Goal: Task Accomplishment & Management: Manage account settings

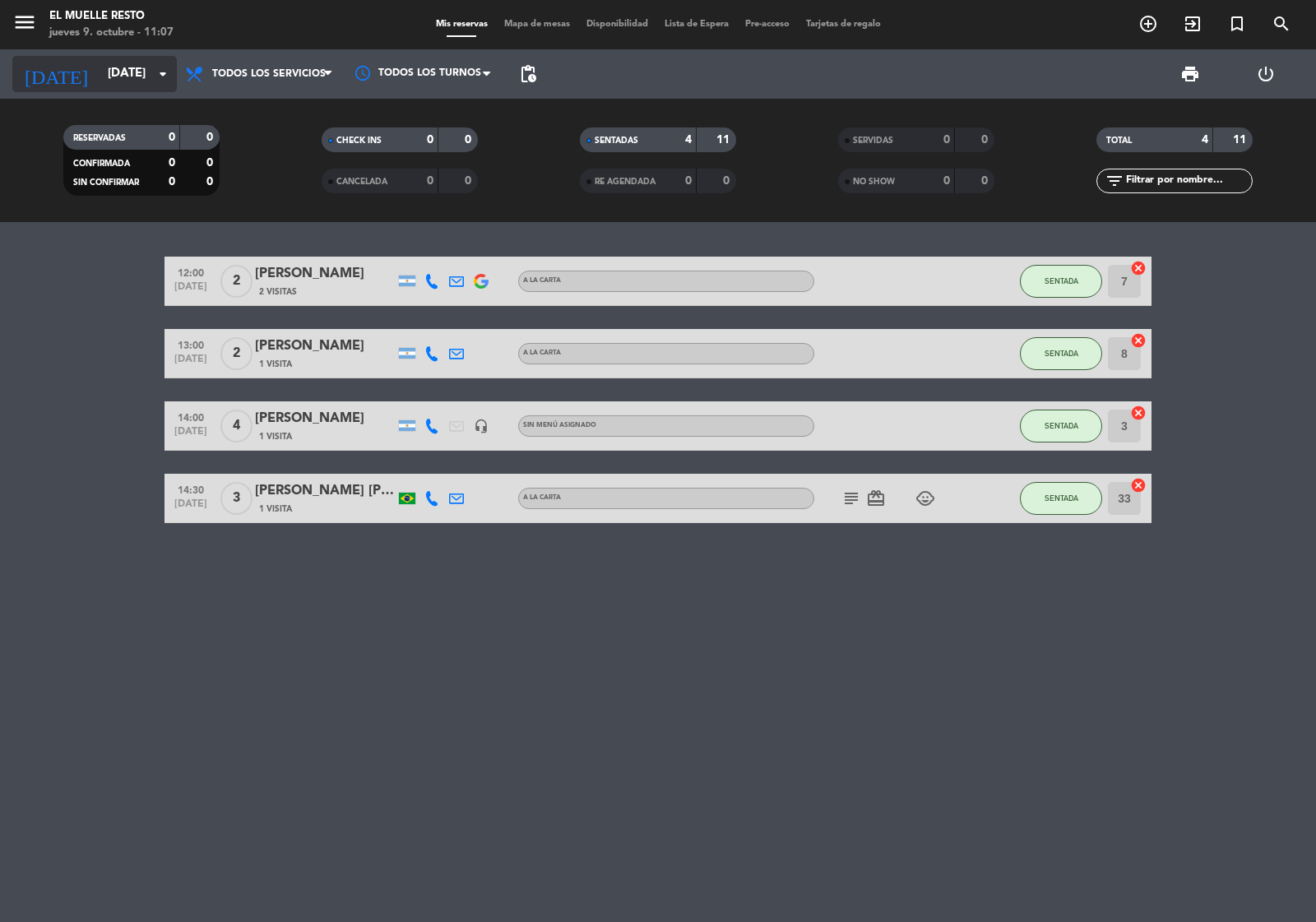
click at [134, 70] on input "[DATE]" at bounding box center [179, 73] width 159 height 31
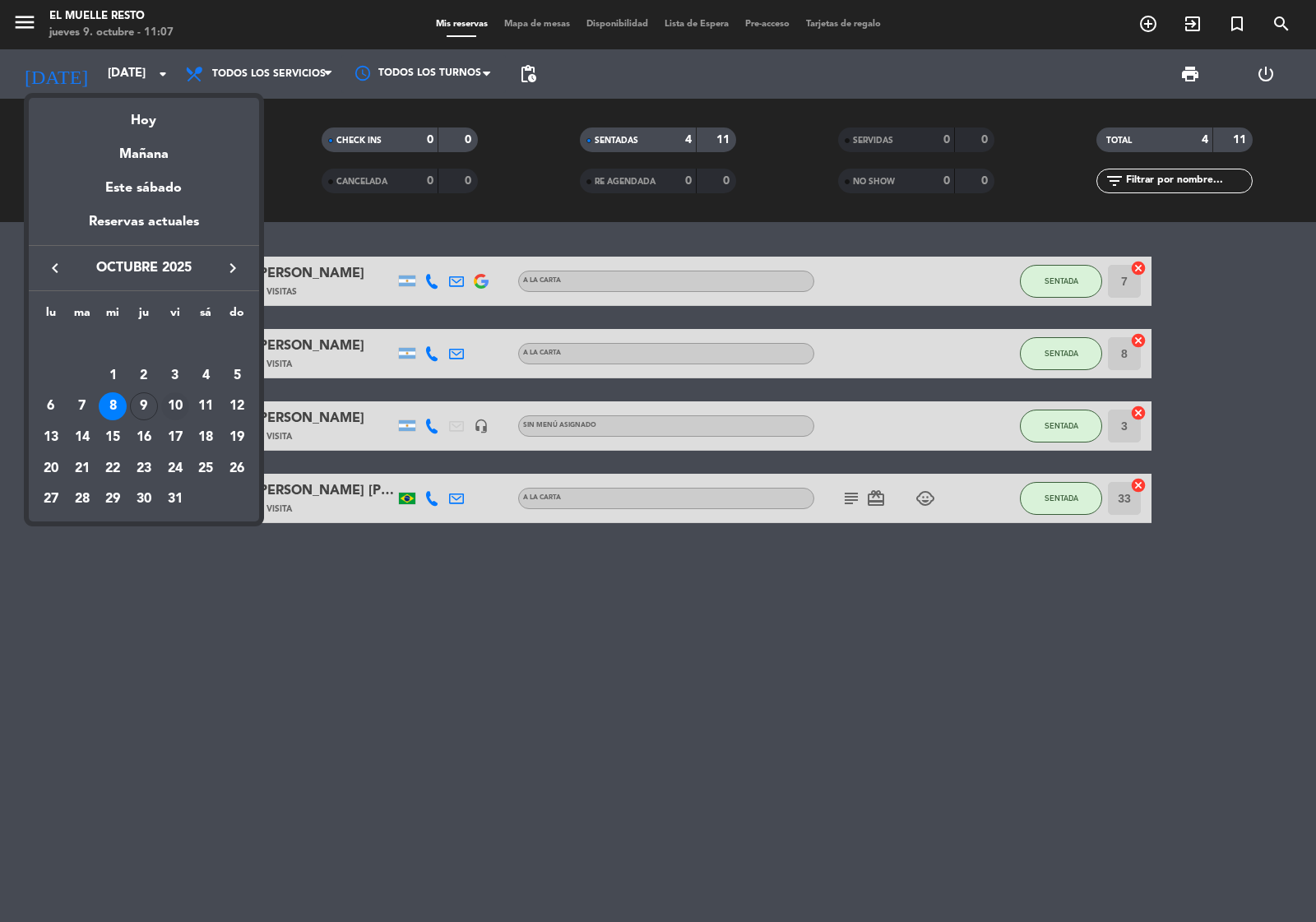
click at [172, 411] on div "10" at bounding box center [174, 406] width 28 height 28
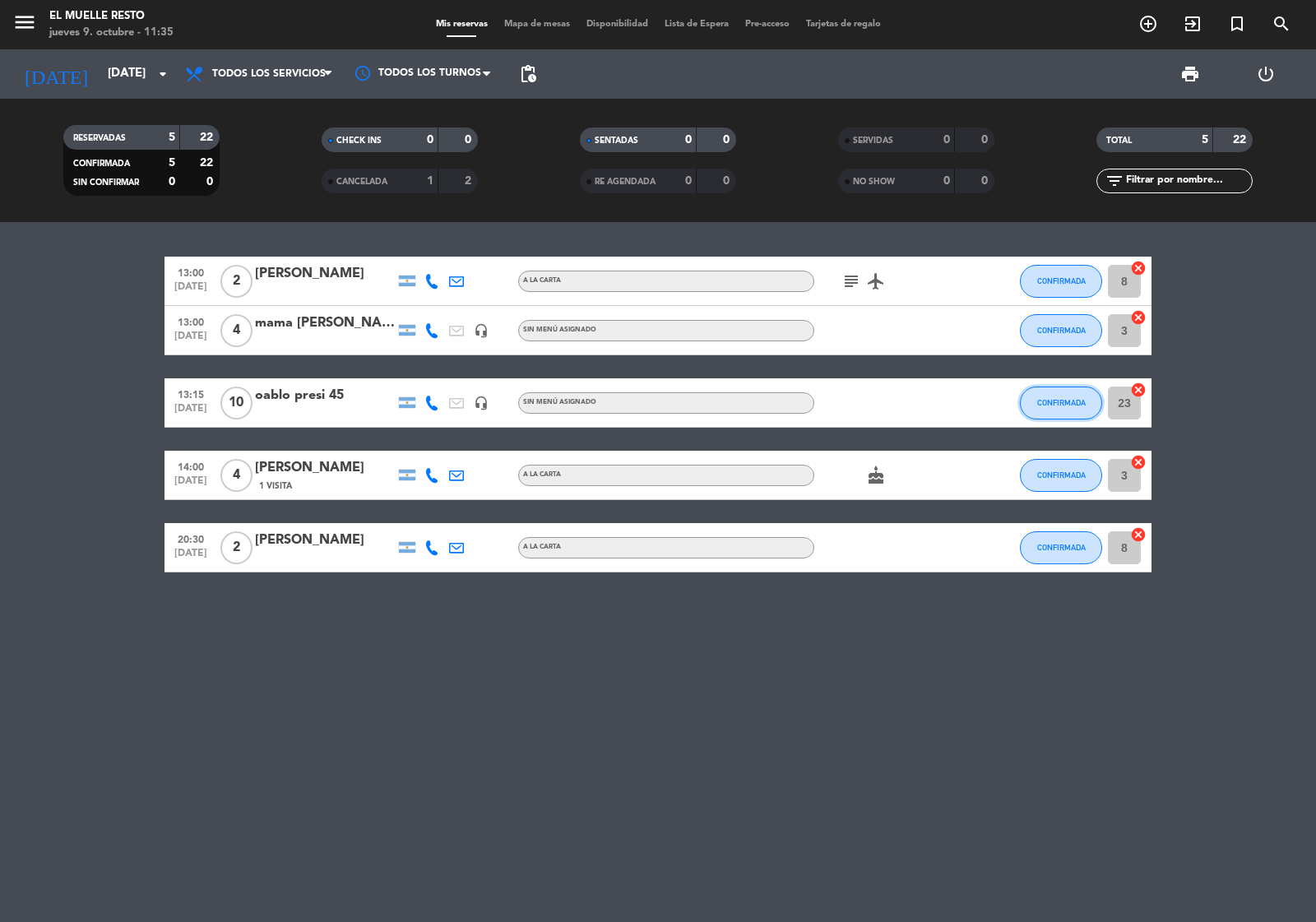
click at [1042, 401] on span "CONFIRMADA" at bounding box center [1061, 403] width 49 height 10
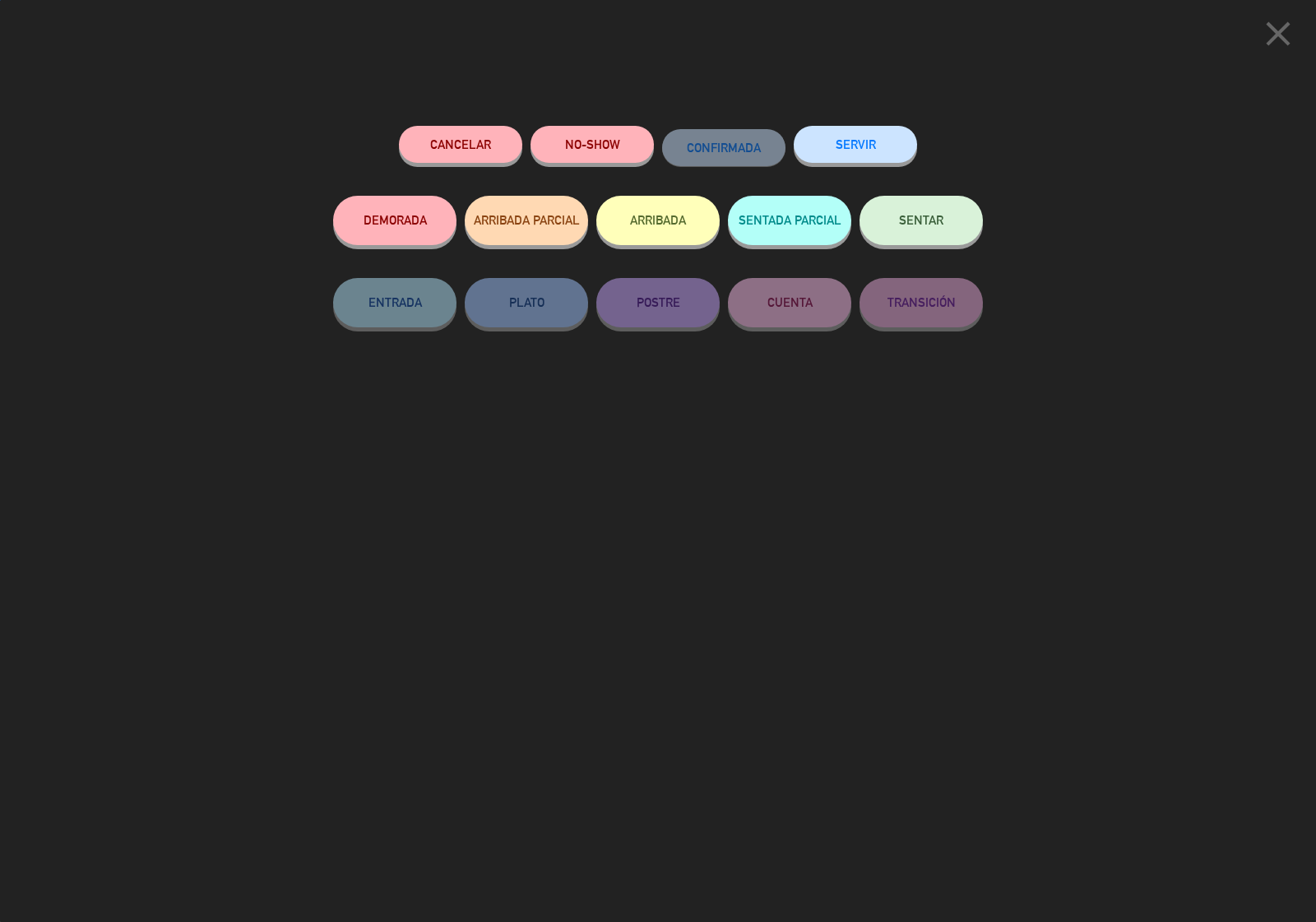
click at [462, 152] on button "Cancelar" at bounding box center [461, 144] width 124 height 37
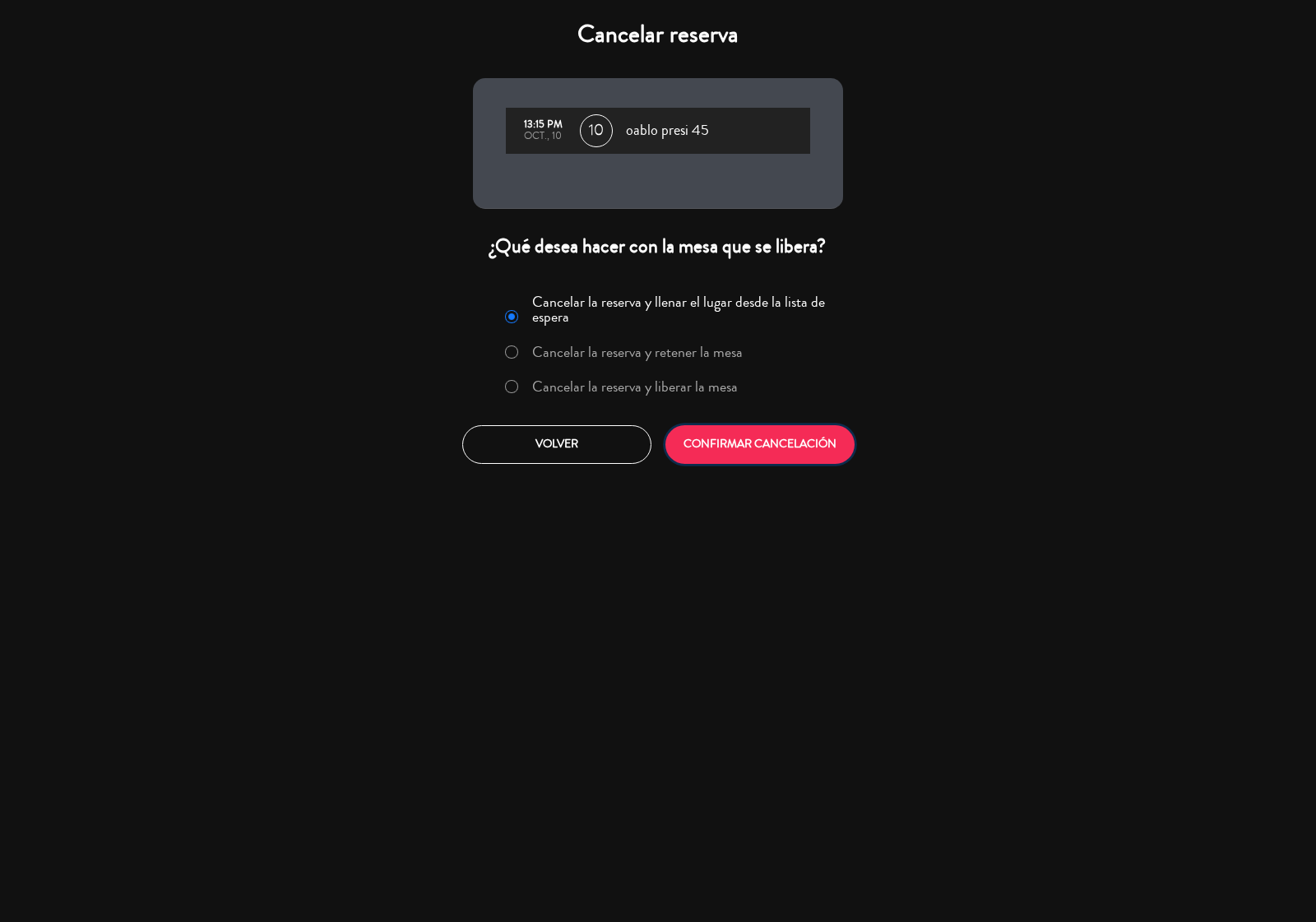
click at [733, 444] on button "CONFIRMAR CANCELACIÓN" at bounding box center [760, 445] width 189 height 39
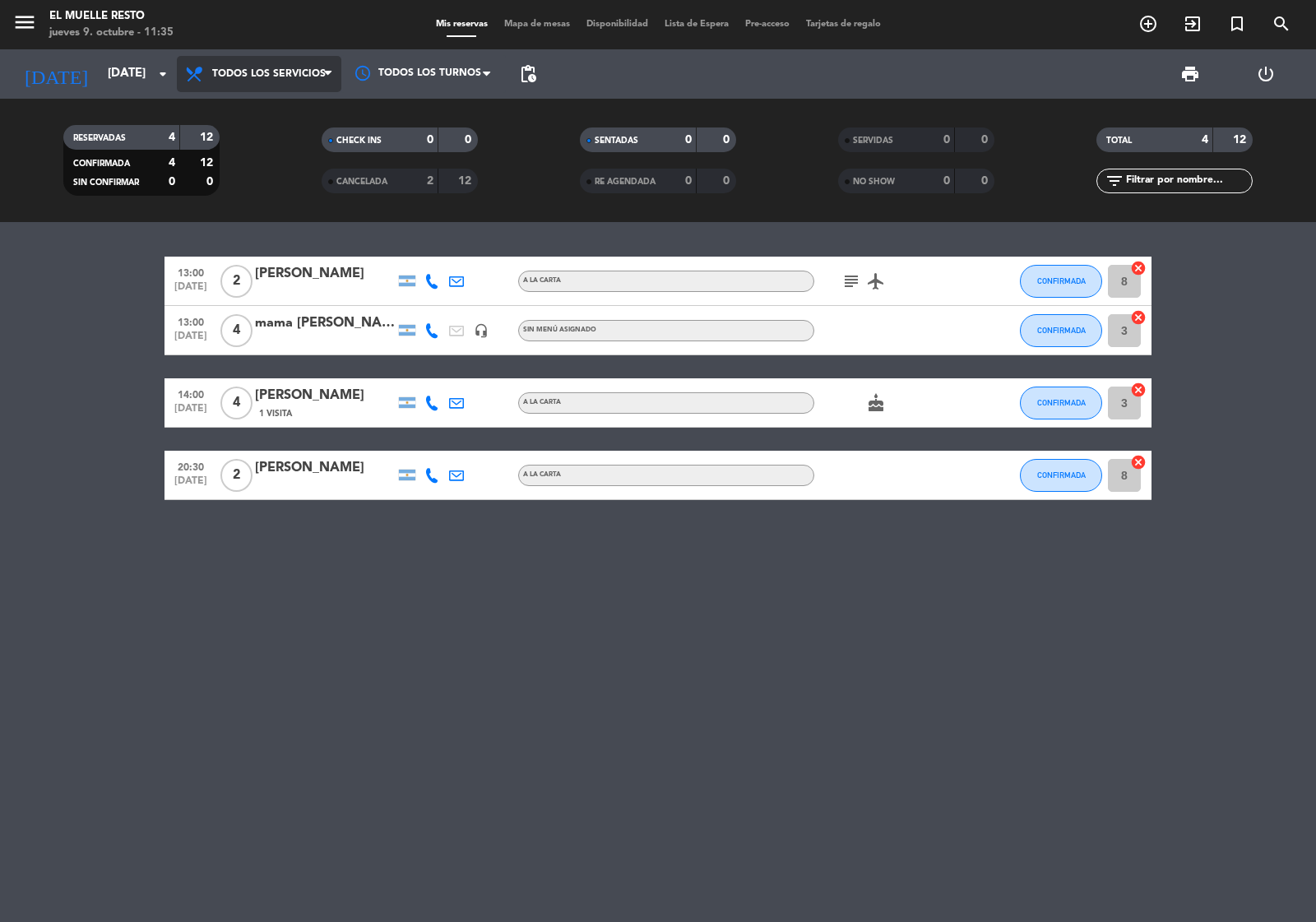
click at [248, 69] on span "Todos los servicios" at bounding box center [269, 74] width 113 height 11
click at [249, 69] on span "Todos los servicios" at bounding box center [269, 74] width 113 height 11
click at [272, 69] on span "Todos los servicios" at bounding box center [269, 74] width 113 height 11
click at [269, 137] on div "menu El Muelle Resto [DATE] 9. octubre - 11:35 Mis reservas Mapa de mesas Dispo…" at bounding box center [658, 110] width 1316 height 222
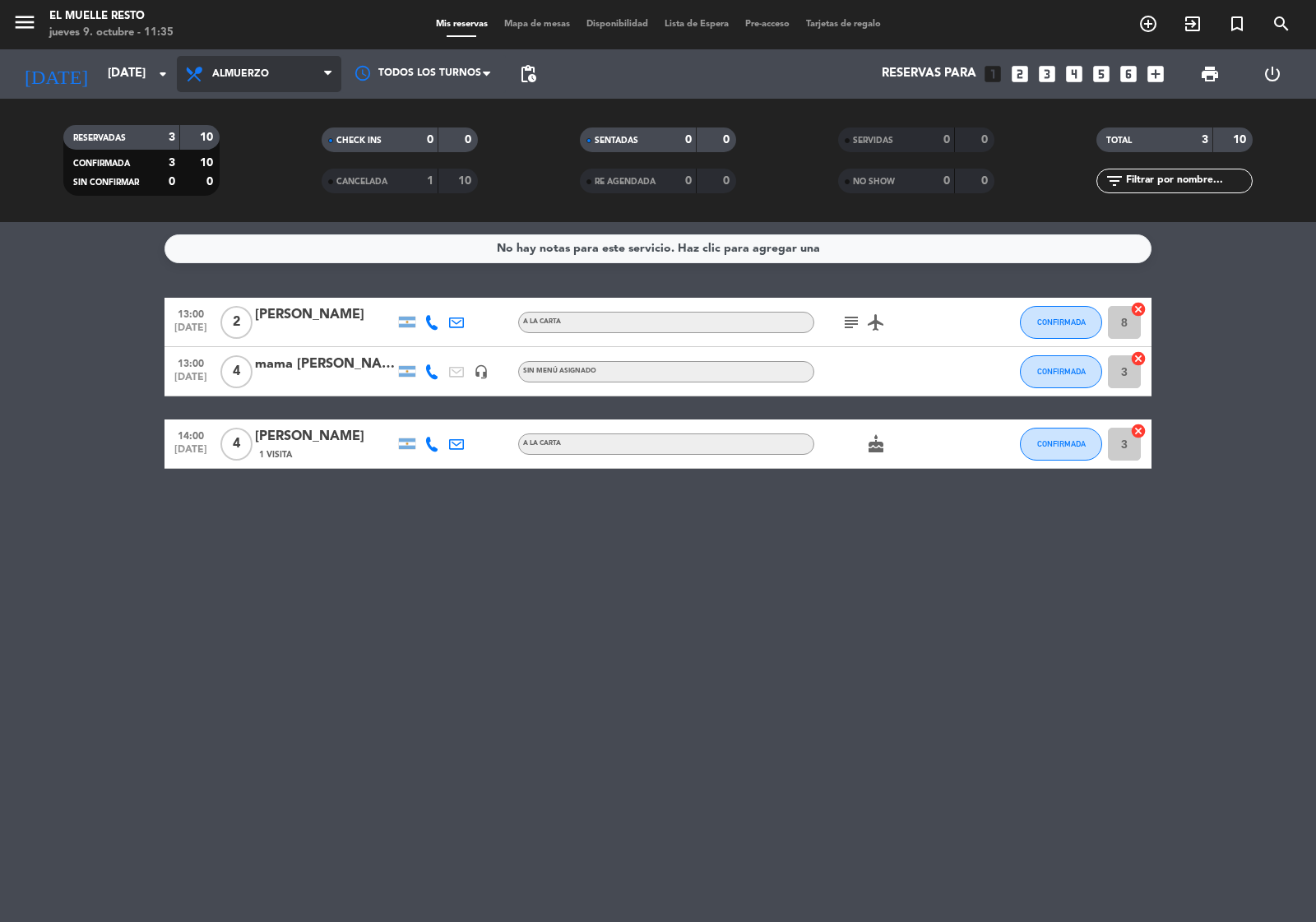
click at [329, 75] on icon at bounding box center [328, 74] width 8 height 13
click at [232, 174] on div "menu El Muelle Resto [DATE] 9. octubre - 11:35 Mis reservas Mapa de mesas Dispo…" at bounding box center [658, 110] width 1316 height 222
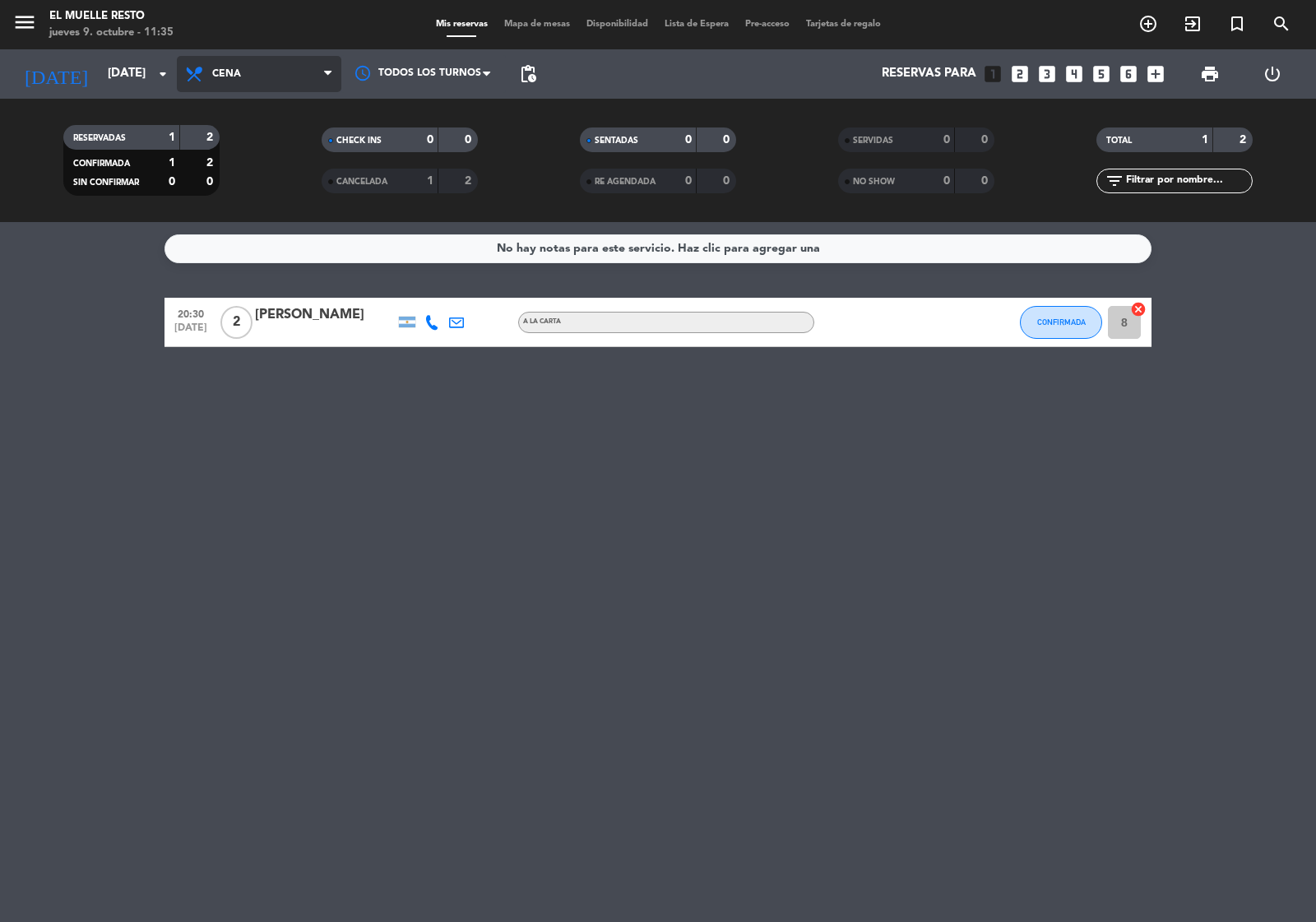
click at [314, 63] on span "Cena" at bounding box center [259, 74] width 165 height 36
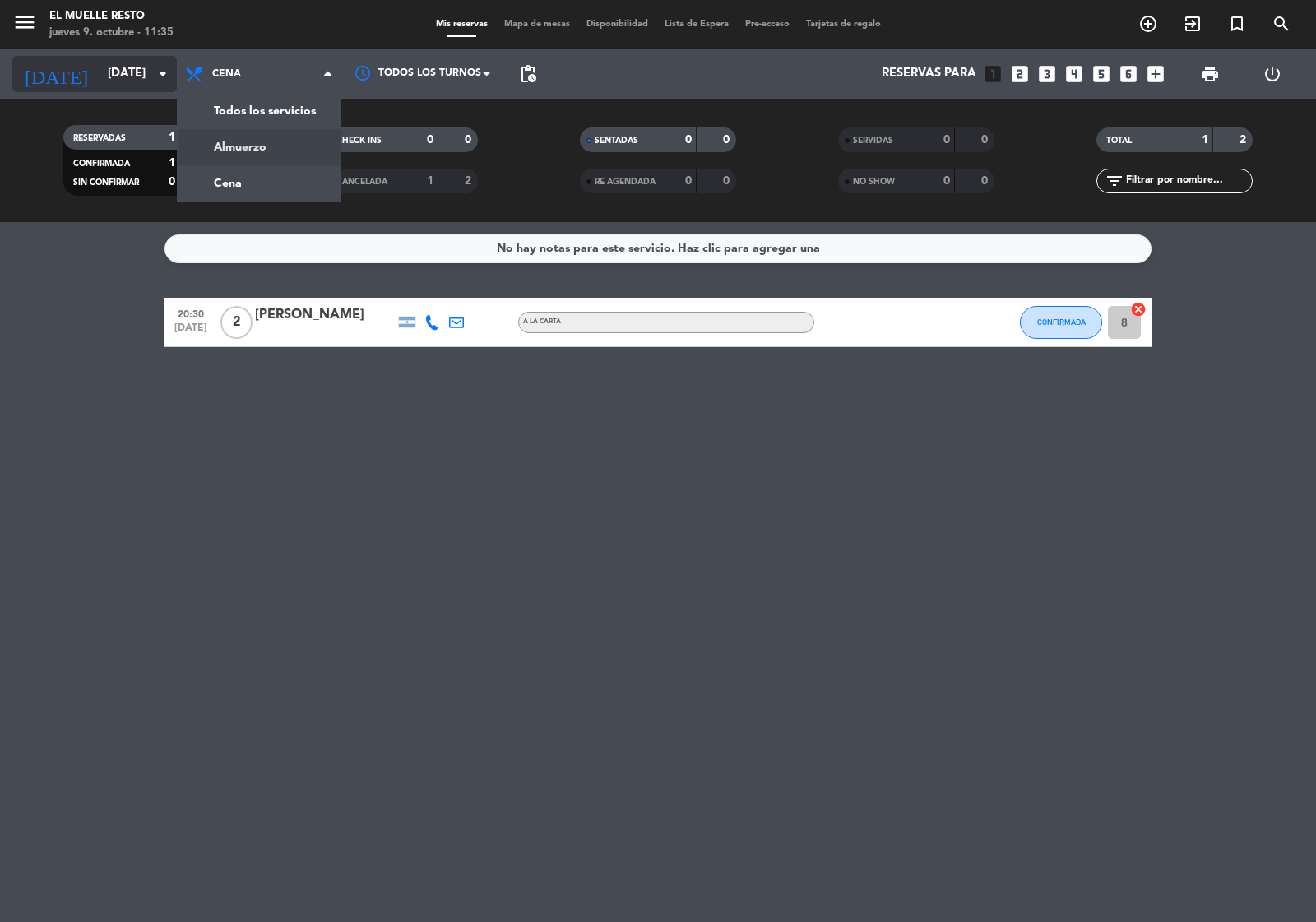
click at [100, 74] on input "[DATE]" at bounding box center [179, 73] width 159 height 31
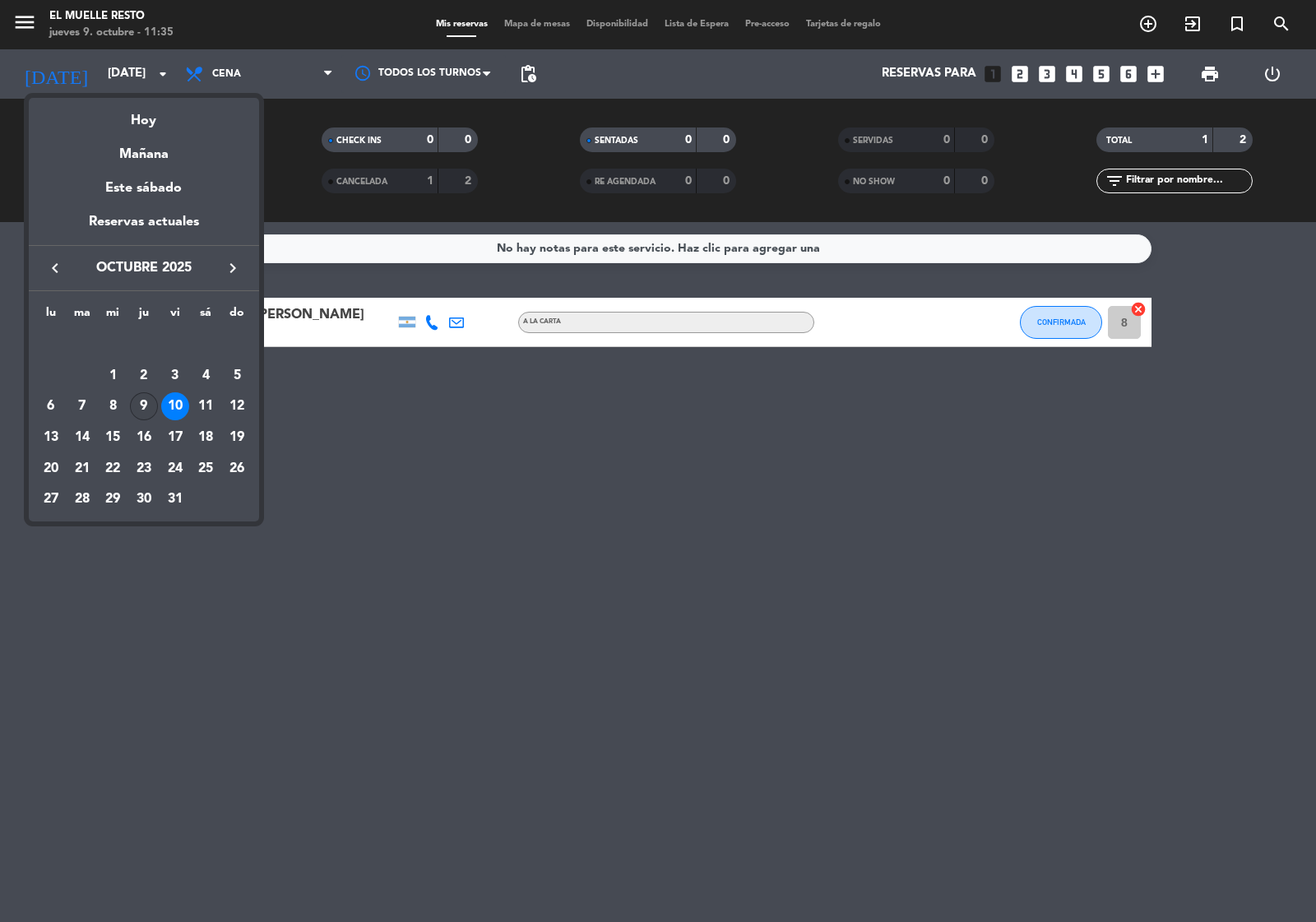
click at [152, 405] on div "9" at bounding box center [143, 406] width 28 height 28
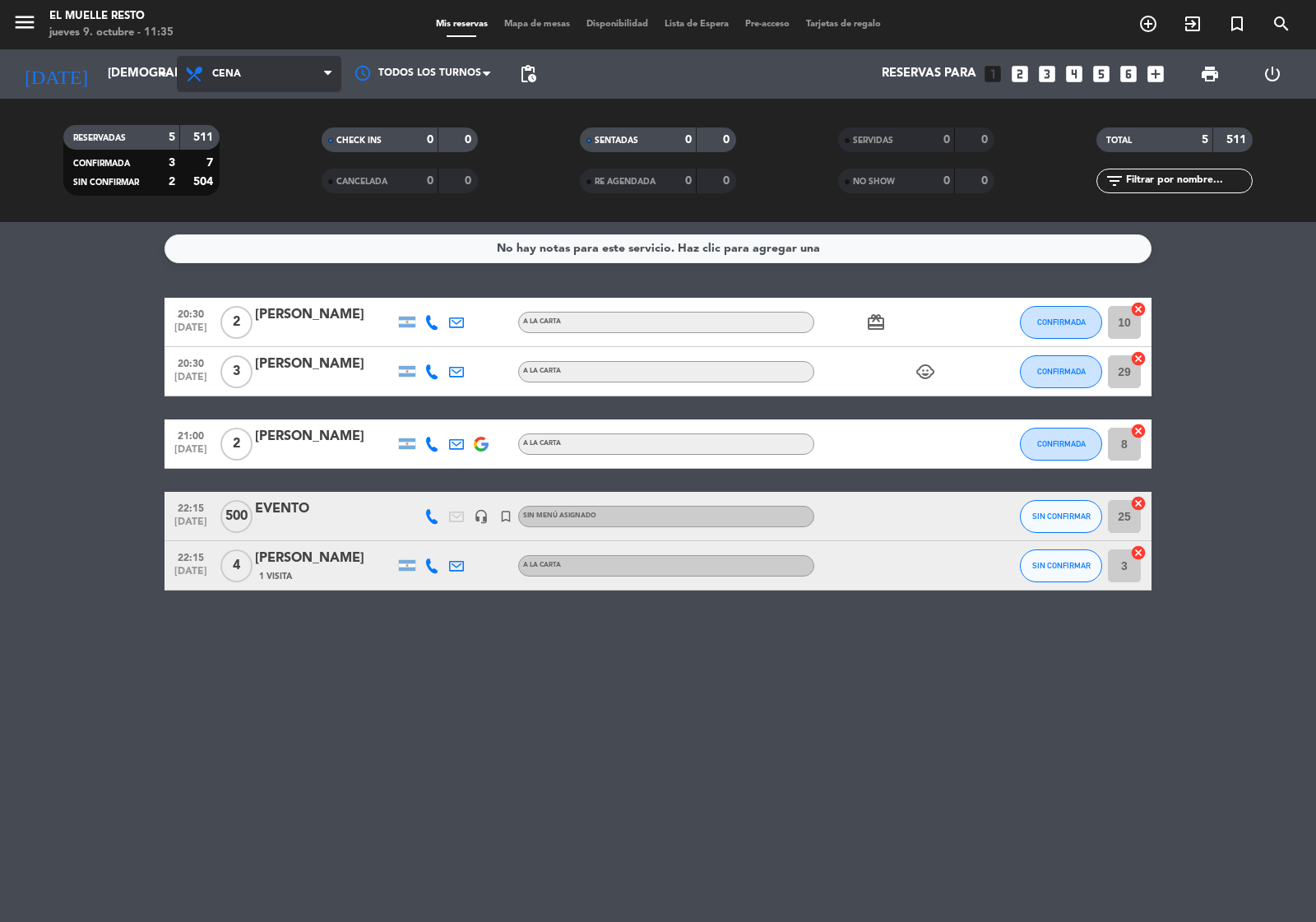
click at [259, 62] on span "Cena" at bounding box center [259, 74] width 165 height 36
click at [160, 76] on icon "arrow_drop_down" at bounding box center [163, 73] width 20 height 20
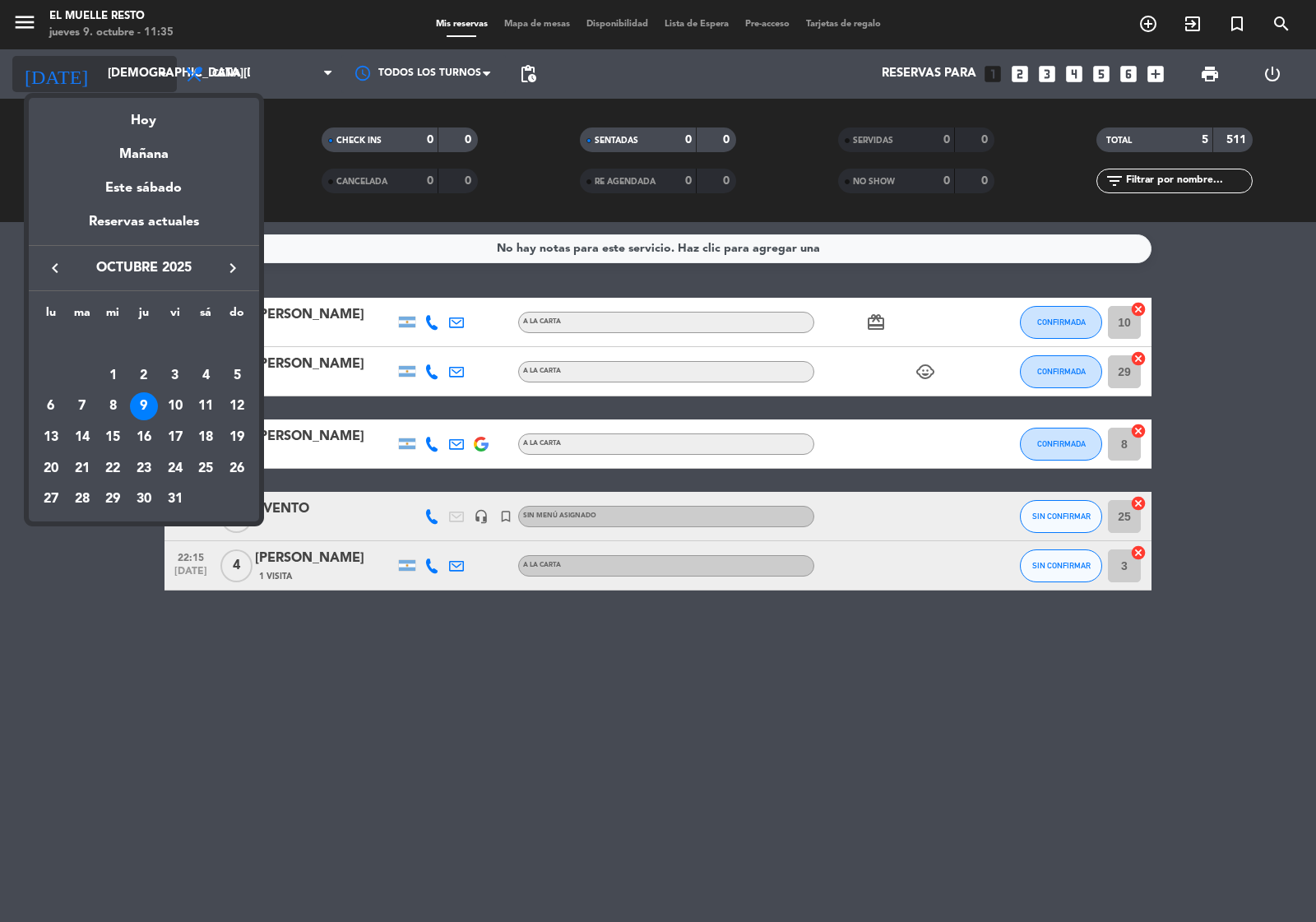
click at [160, 76] on div at bounding box center [658, 461] width 1316 height 922
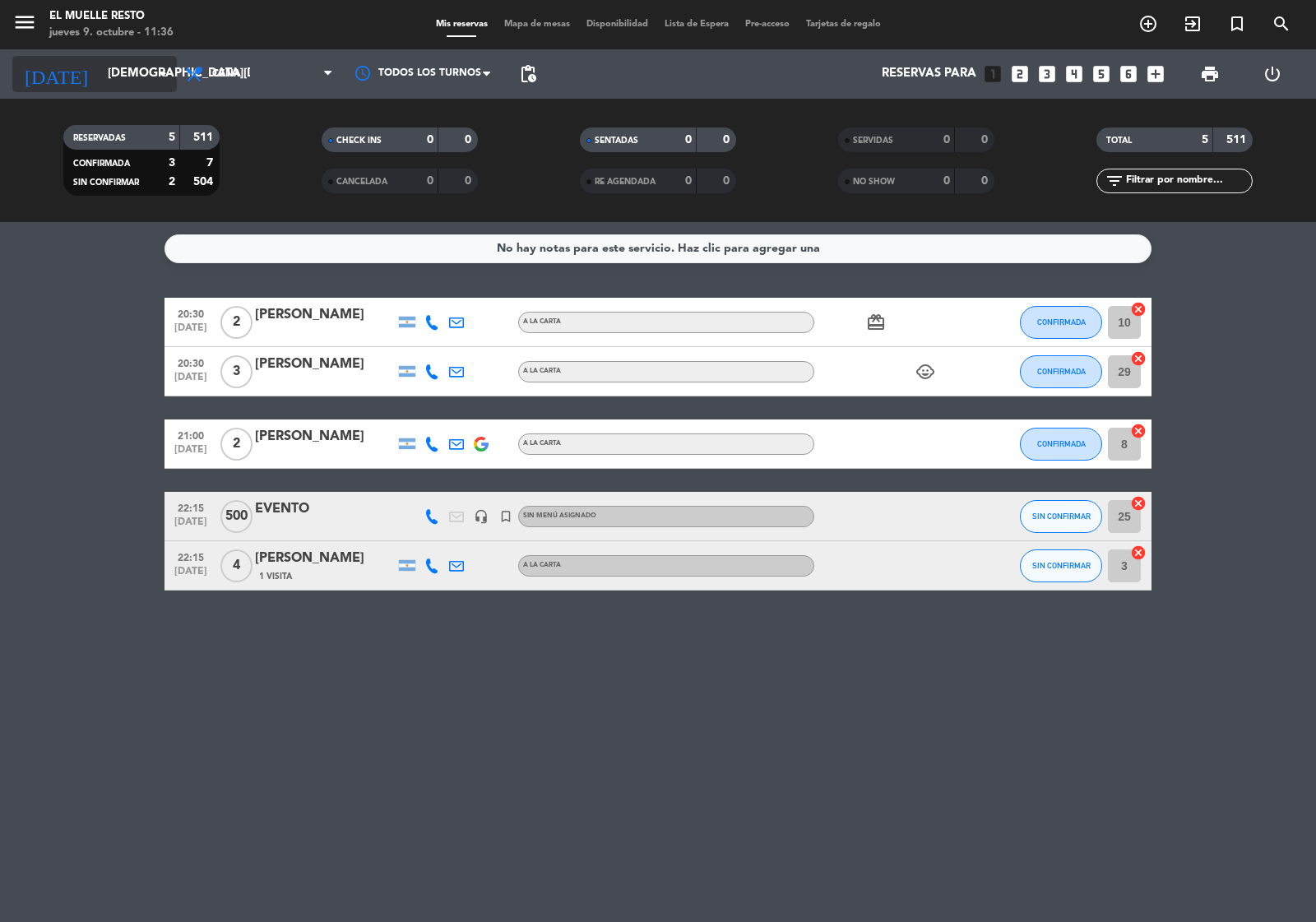
click at [121, 70] on input "[DEMOGRAPHIC_DATA][DATE]" at bounding box center [179, 73] width 159 height 31
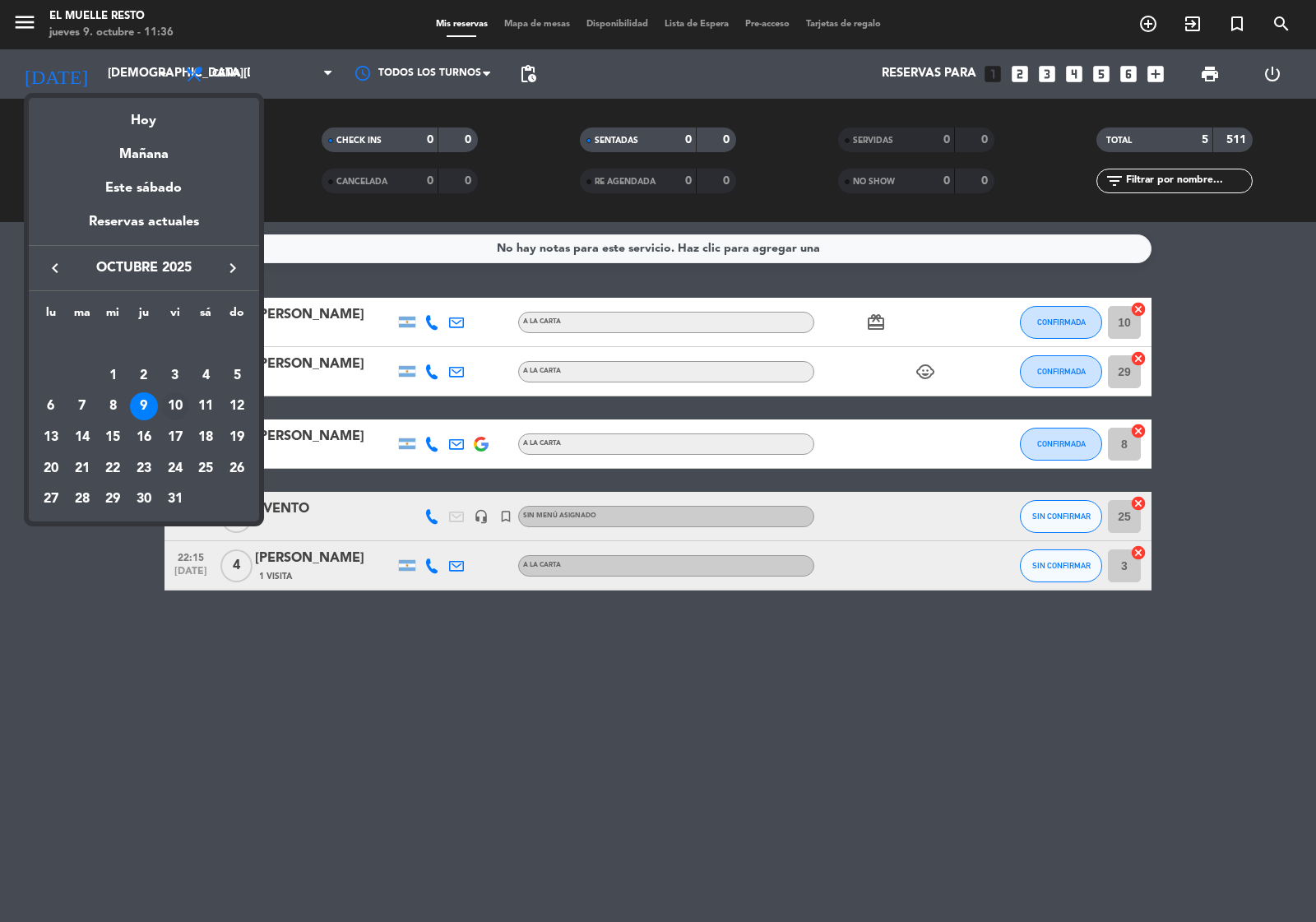
click at [172, 409] on div "10" at bounding box center [174, 406] width 28 height 28
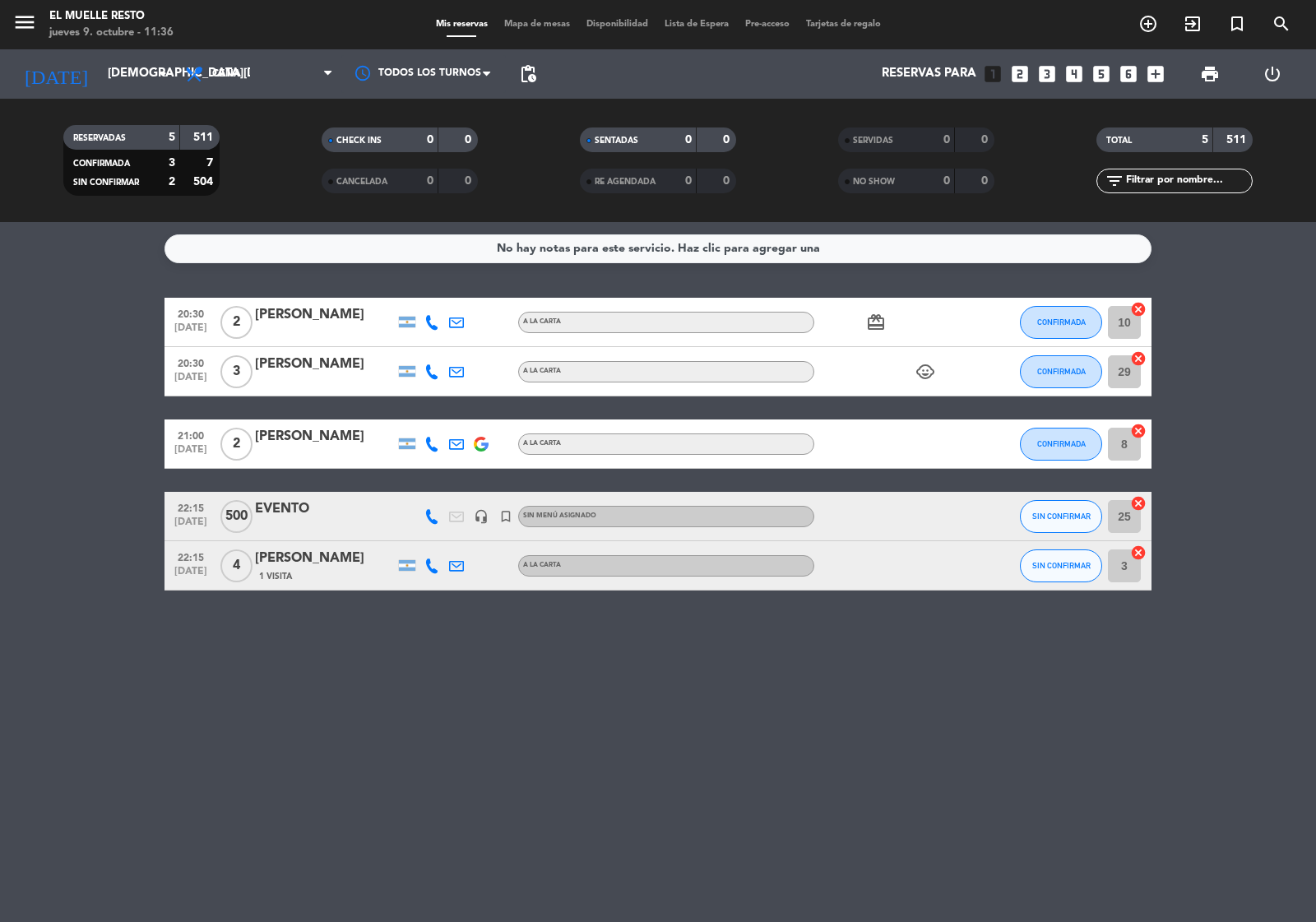
type input "[DATE]"
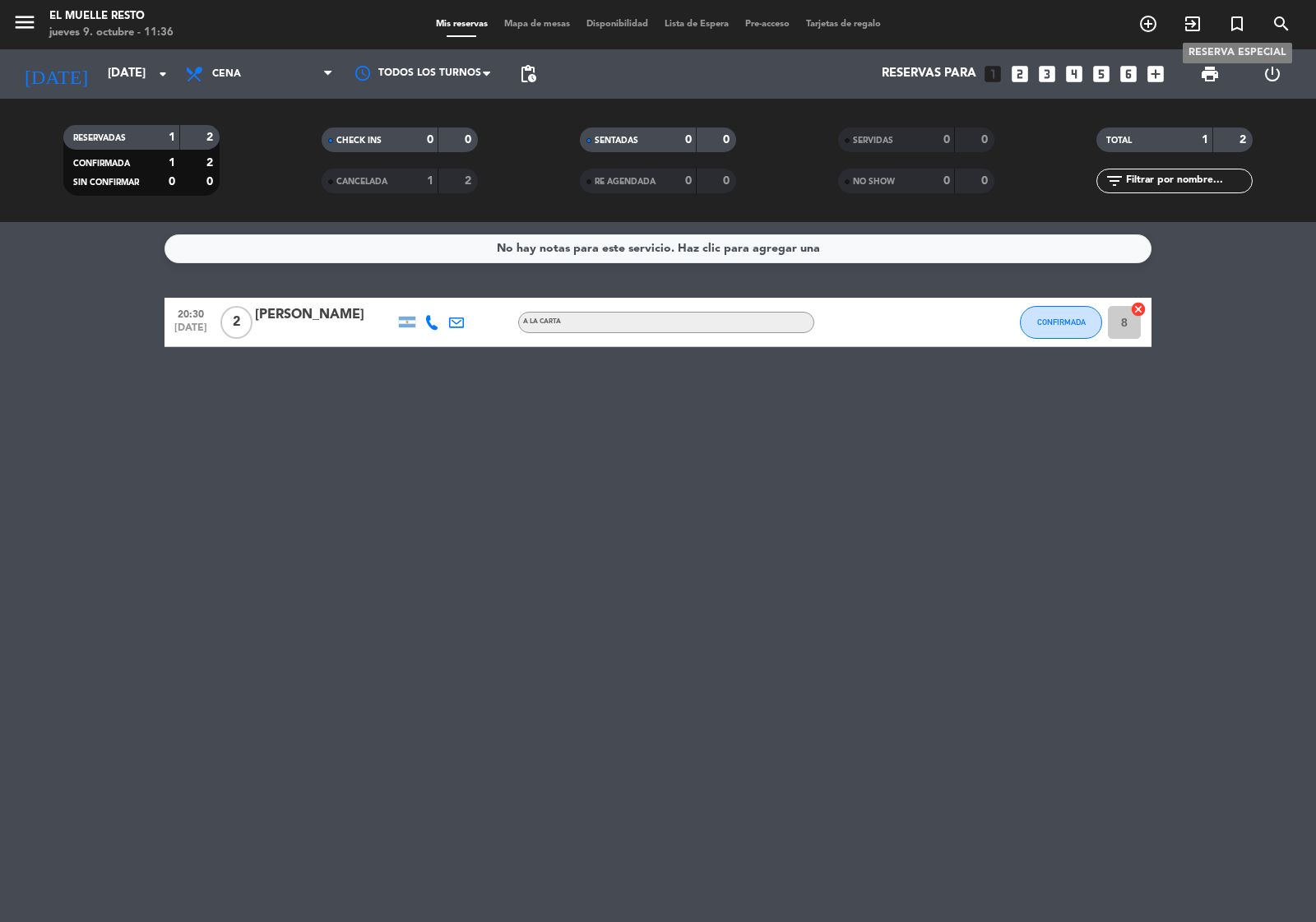
click at [1239, 18] on icon "turned_in_not" at bounding box center [1237, 24] width 20 height 20
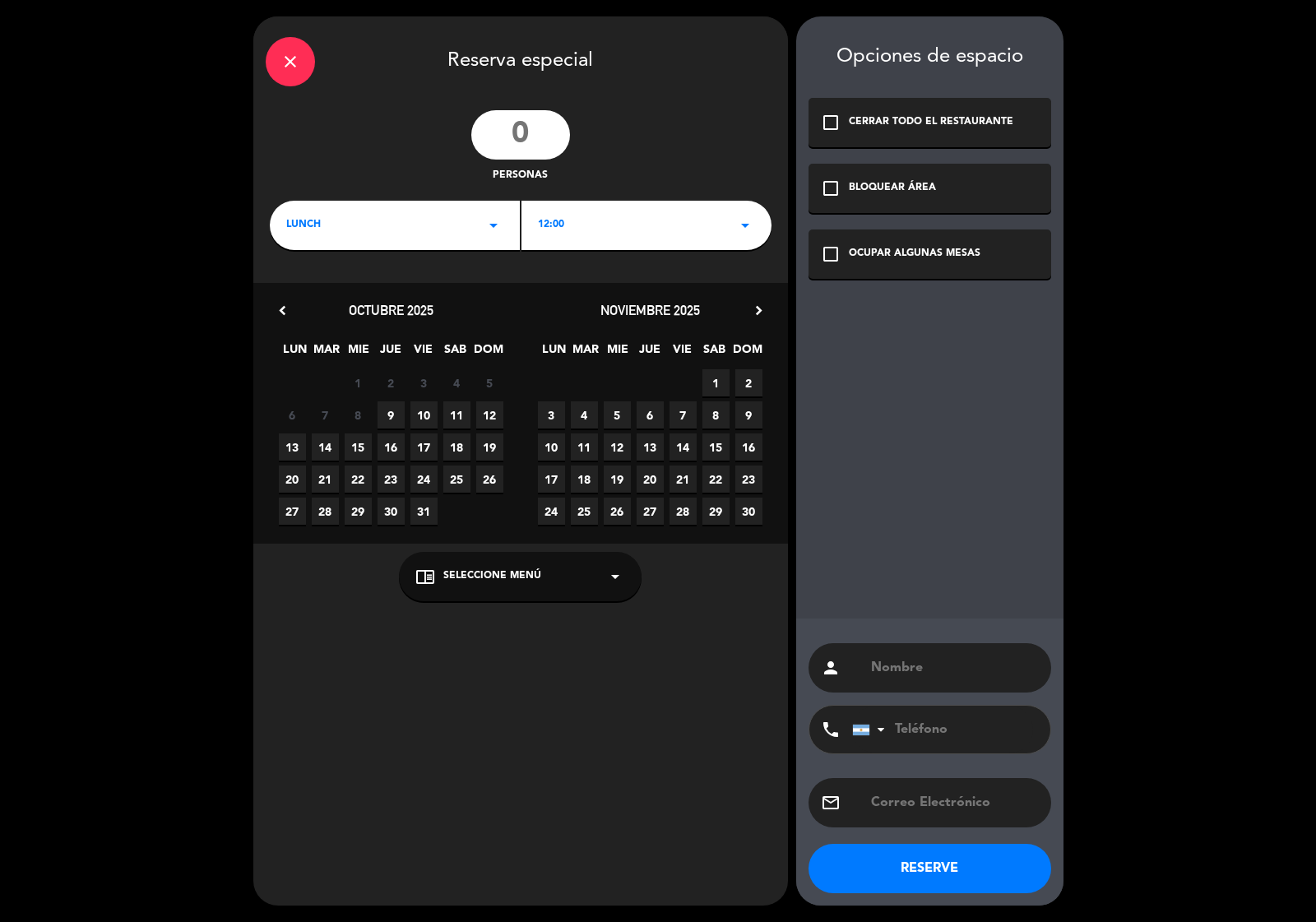
click at [510, 157] on input "number" at bounding box center [521, 135] width 99 height 50
type input "500"
click at [488, 223] on icon "arrow_drop_down" at bounding box center [493, 225] width 20 height 20
click at [290, 293] on div "Cena" at bounding box center [395, 294] width 217 height 16
drag, startPoint x: 753, startPoint y: 227, endPoint x: 746, endPoint y: 227, distance: 7.0
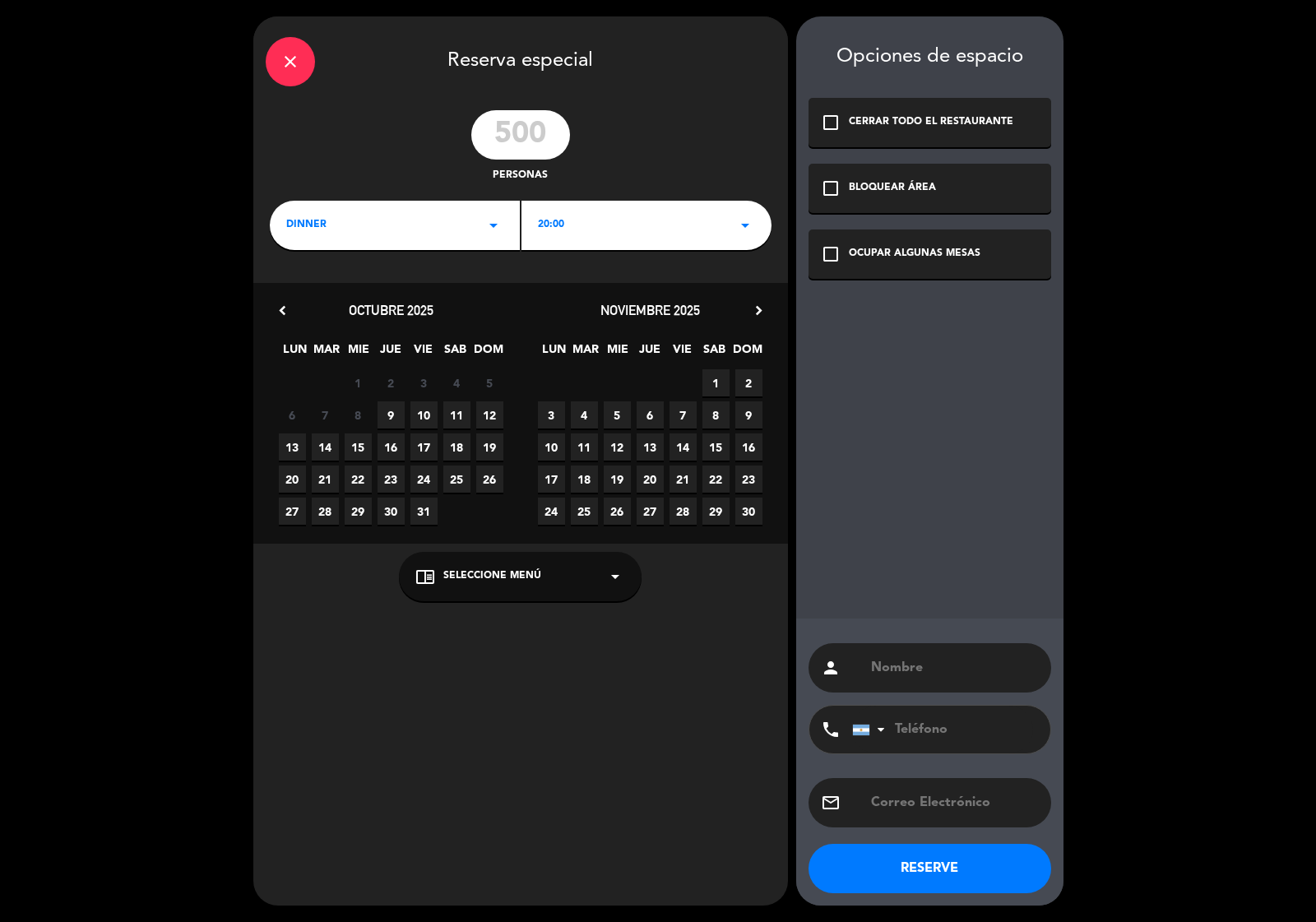
click at [753, 227] on icon "arrow_drop_down" at bounding box center [745, 225] width 20 height 20
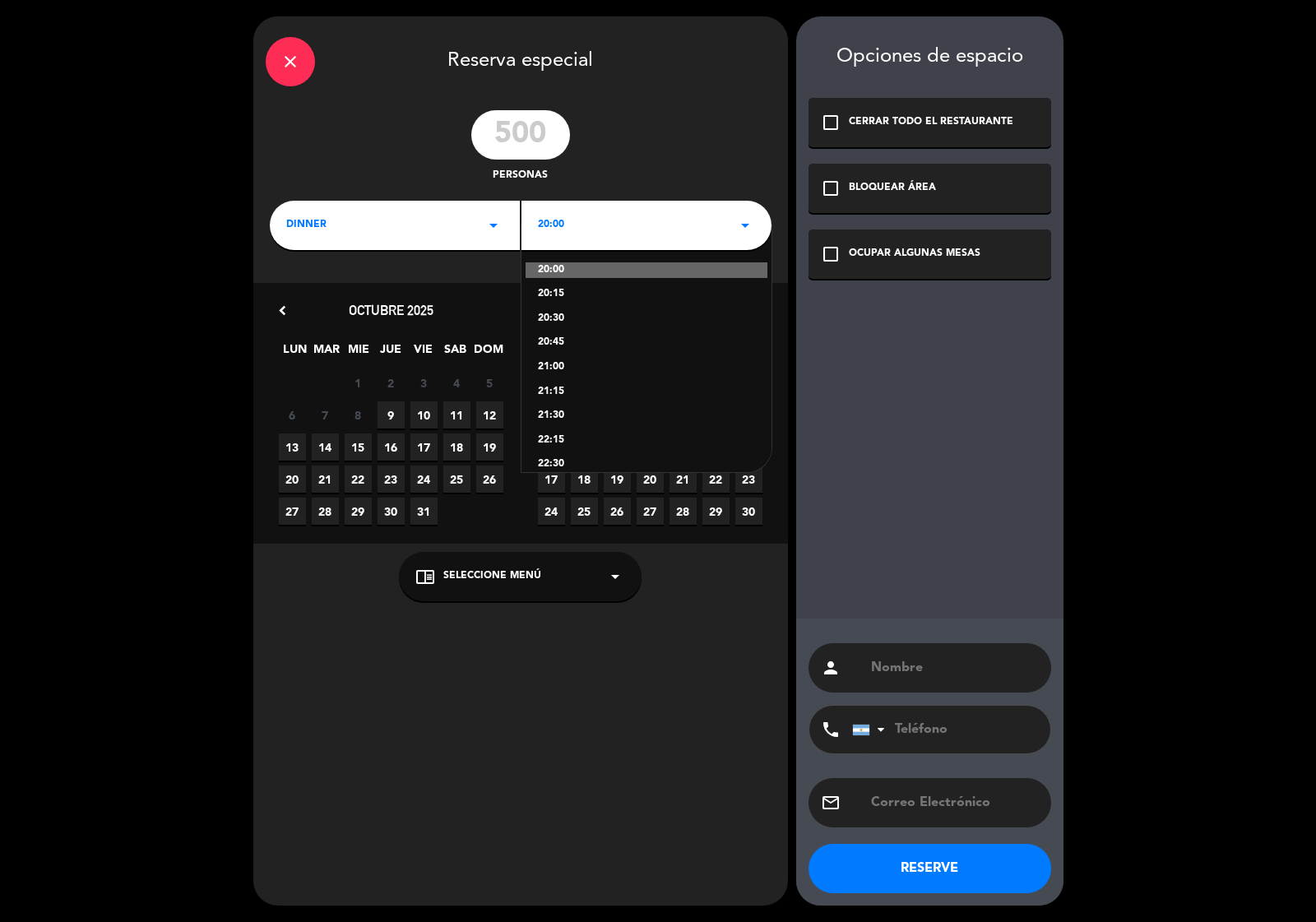
scroll to position [66, 0]
click at [559, 374] on div "22:15" at bounding box center [647, 374] width 217 height 16
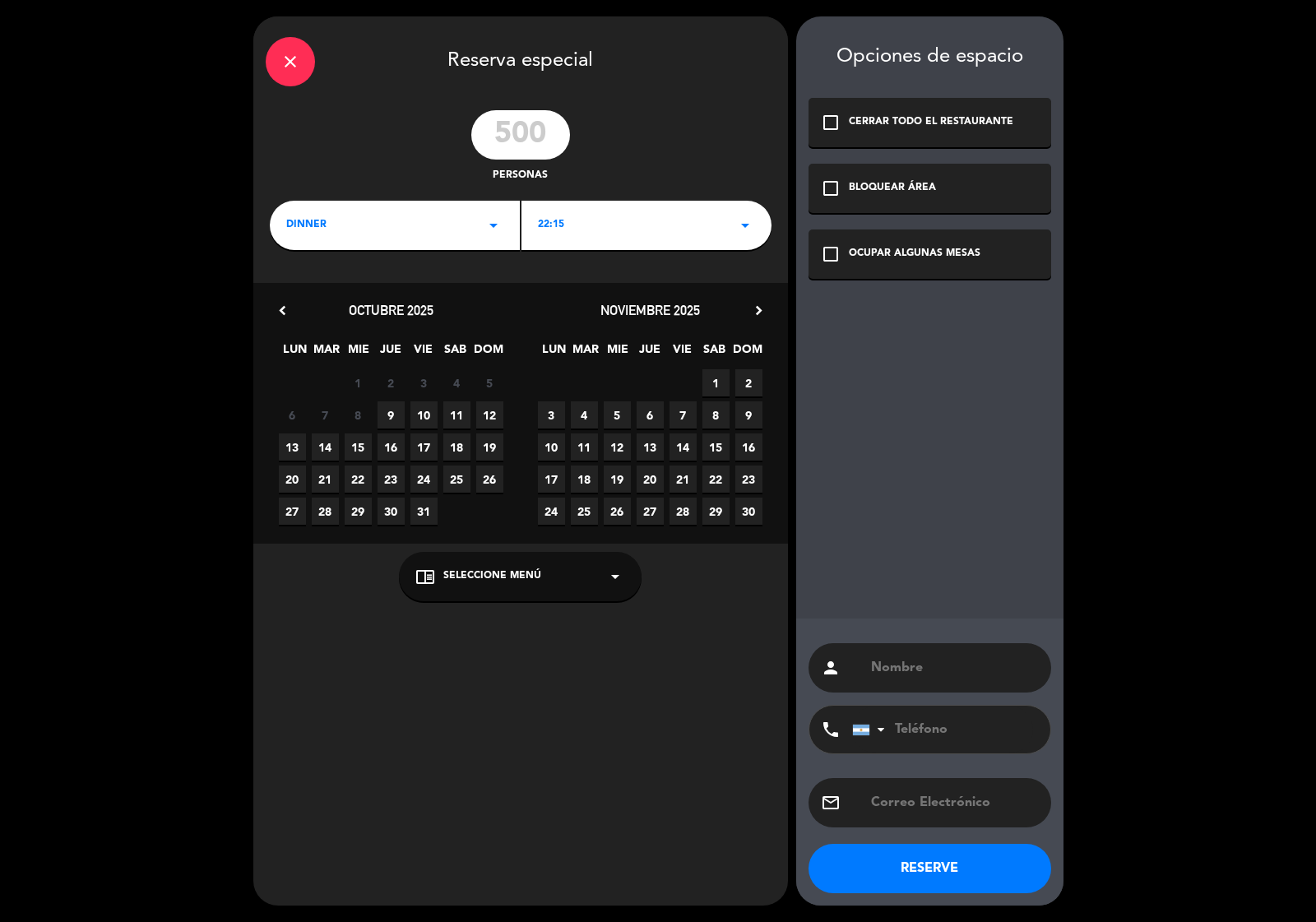
click at [416, 408] on span "10" at bounding box center [424, 415] width 28 height 28
click at [821, 251] on icon "check_box_outline_blank" at bounding box center [830, 254] width 20 height 20
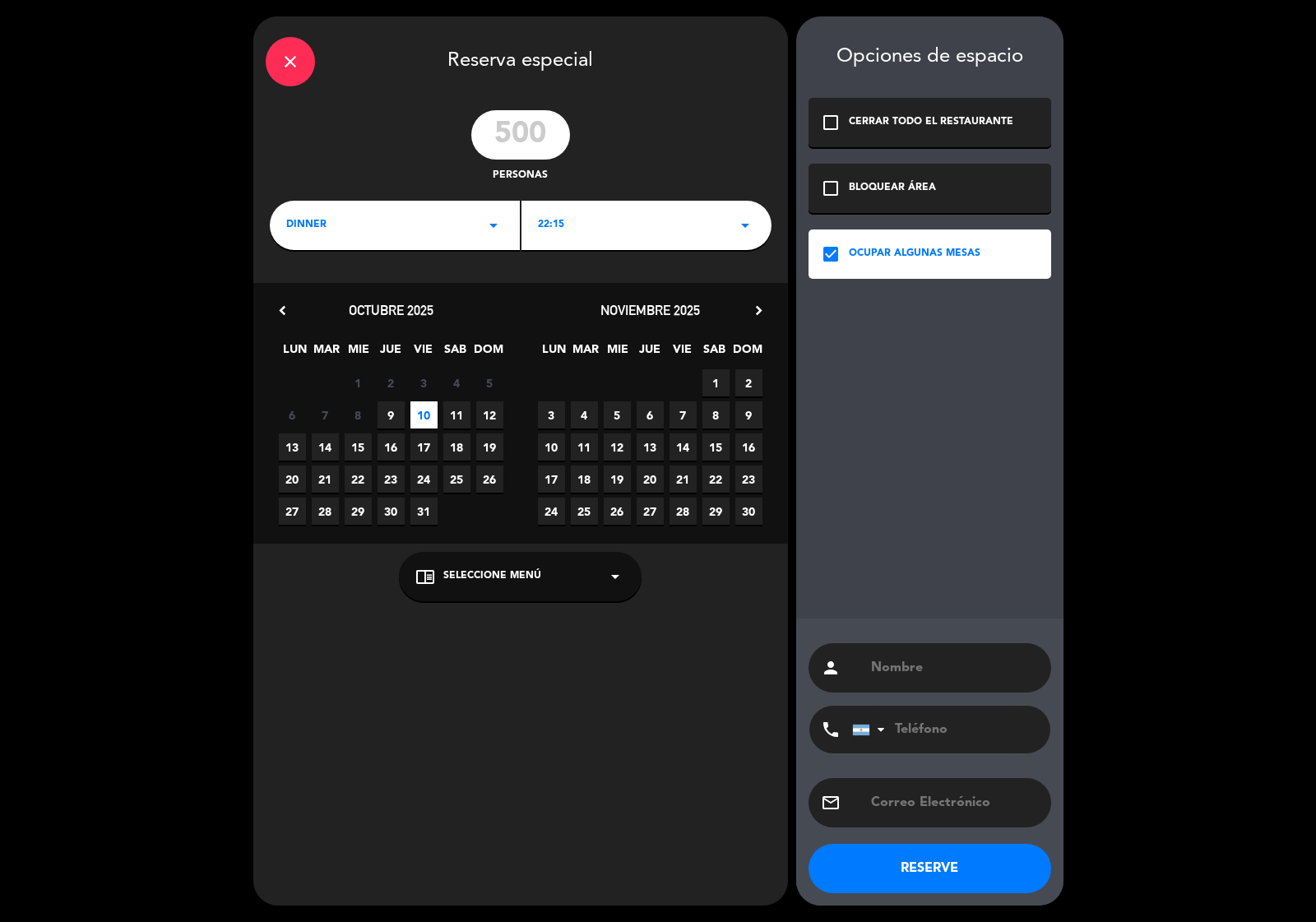
click at [887, 671] on input "text" at bounding box center [954, 668] width 169 height 23
type input "evento"
click at [939, 861] on button "RESERVE" at bounding box center [929, 869] width 243 height 50
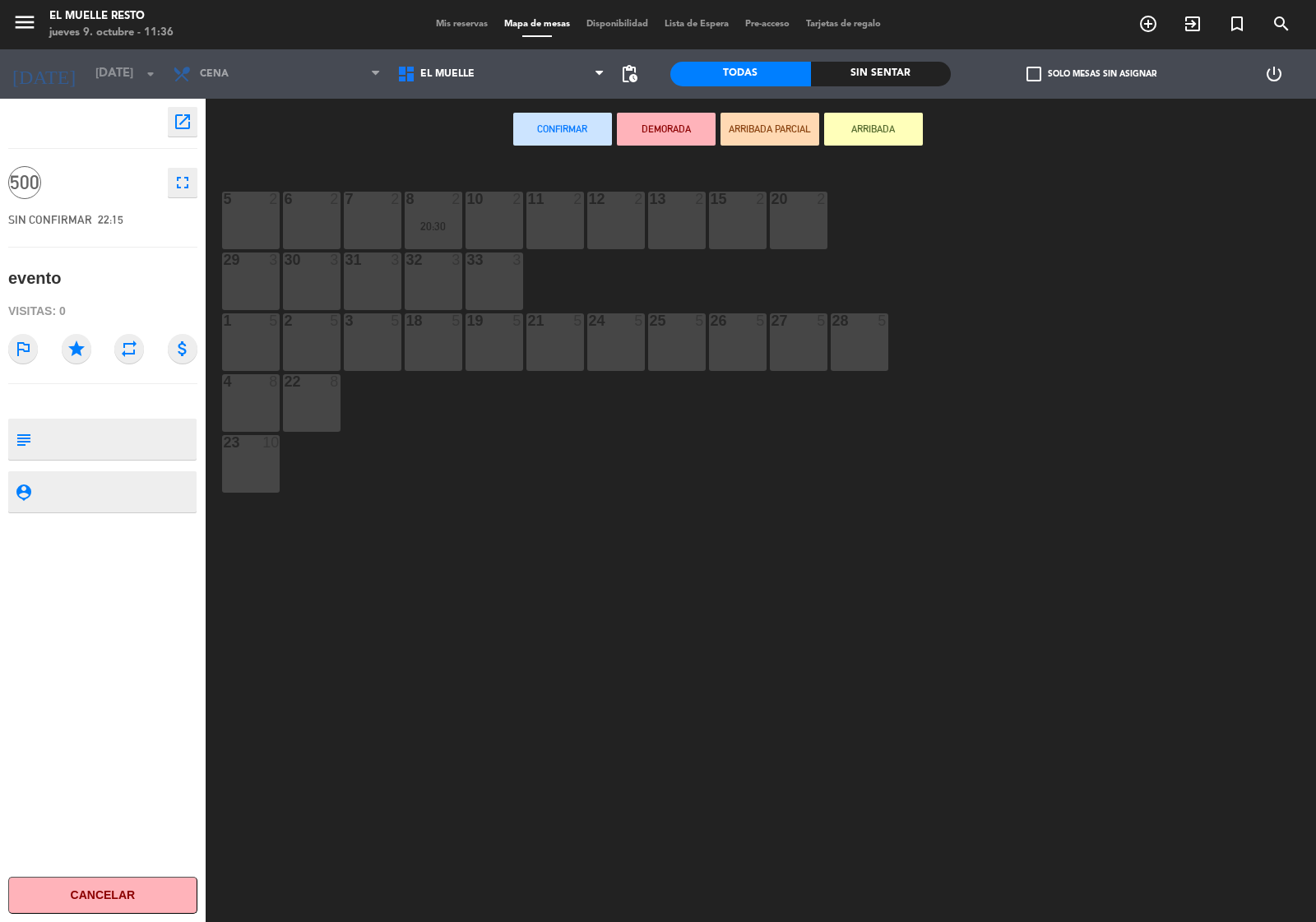
click at [243, 207] on div "5 2" at bounding box center [250, 199] width 57 height 16
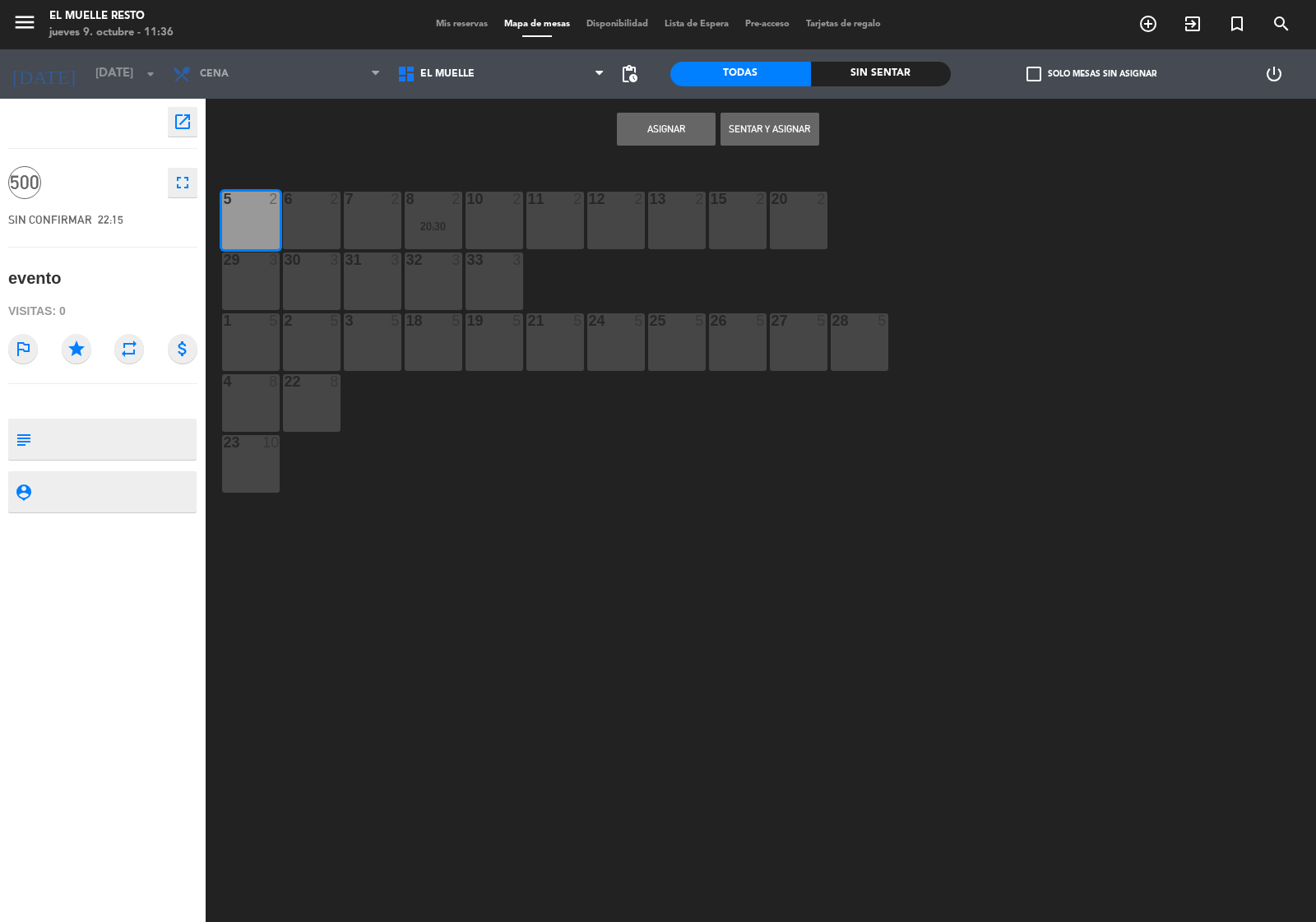
click at [303, 214] on div "6 2" at bounding box center [311, 220] width 57 height 57
click at [377, 202] on div at bounding box center [372, 199] width 28 height 15
drag, startPoint x: 412, startPoint y: 214, endPoint x: 434, endPoint y: 214, distance: 22.0
click at [420, 214] on div "8 2 20:30" at bounding box center [433, 220] width 57 height 57
click at [532, 211] on div "11 2" at bounding box center [555, 220] width 57 height 57
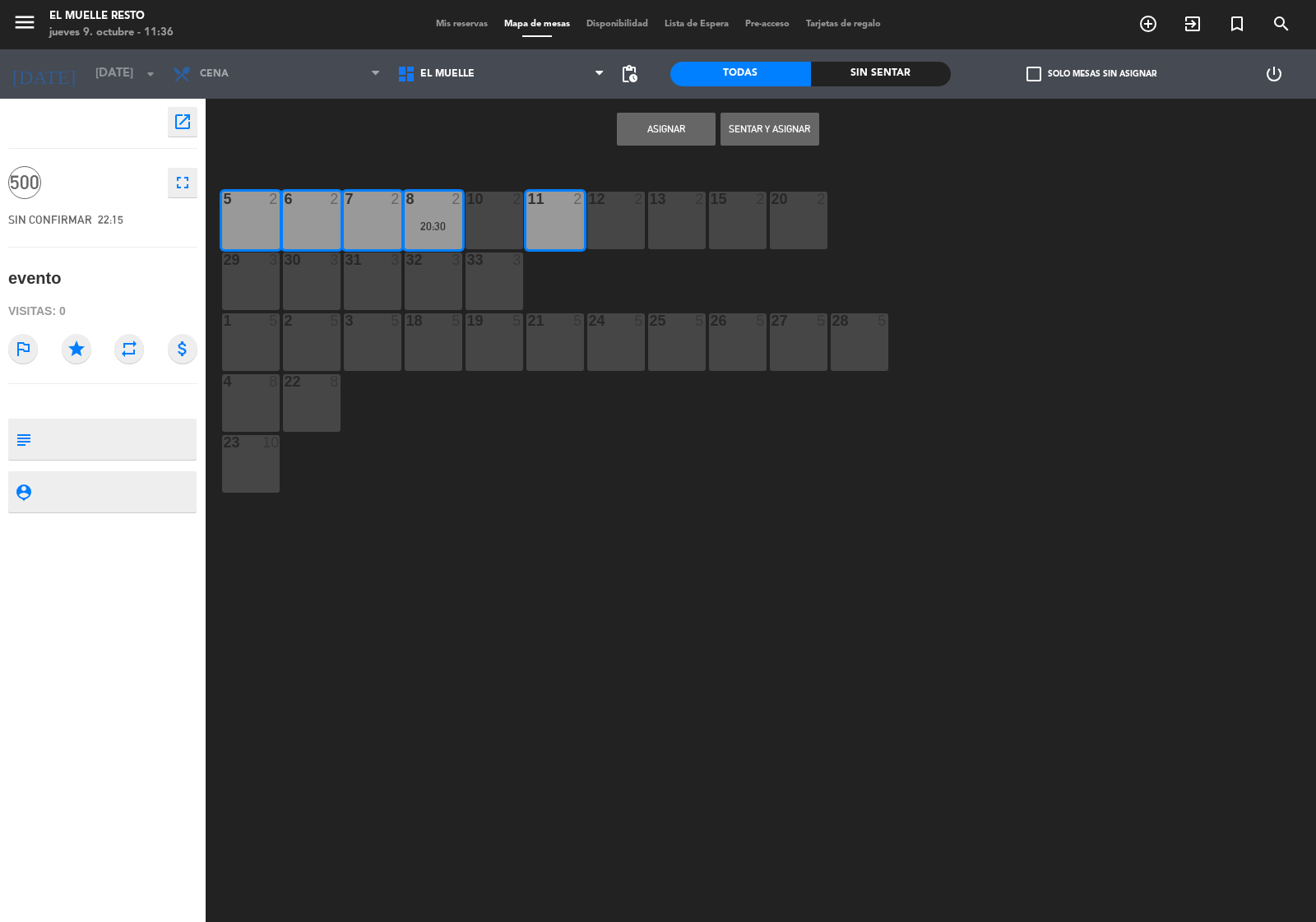
drag, startPoint x: 477, startPoint y: 203, endPoint x: 493, endPoint y: 204, distance: 16.0
click at [484, 202] on div "10 2" at bounding box center [494, 199] width 82 height 15
click at [610, 210] on div "12 2" at bounding box center [616, 220] width 57 height 57
drag, startPoint x: 670, startPoint y: 210, endPoint x: 716, endPoint y: 211, distance: 46.0
click at [672, 210] on div "13 2" at bounding box center [677, 220] width 57 height 57
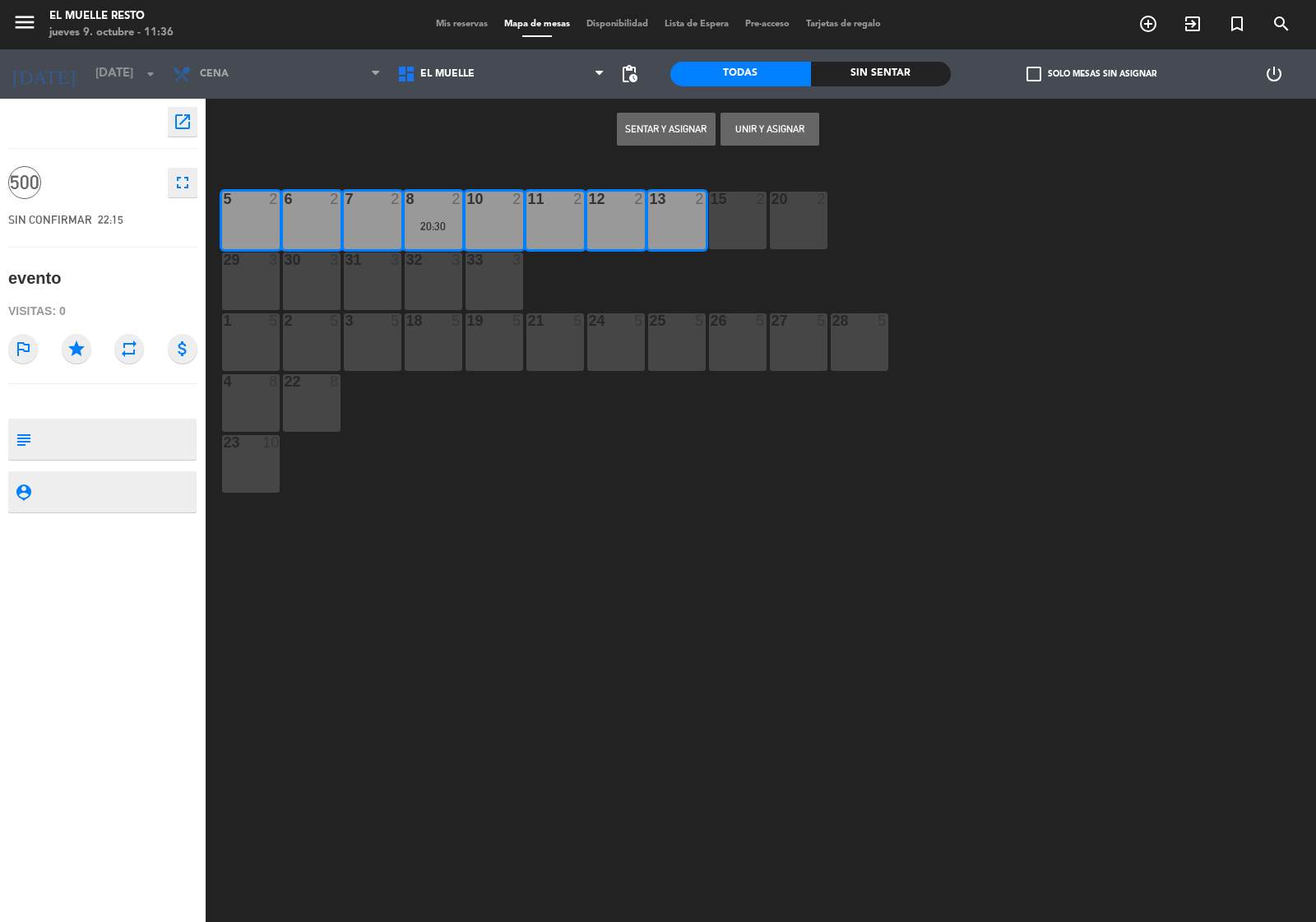
click at [727, 211] on div "15 2" at bounding box center [738, 220] width 57 height 57
click at [775, 214] on div "20 2" at bounding box center [799, 220] width 57 height 57
drag, startPoint x: 842, startPoint y: 328, endPoint x: 814, endPoint y: 346, distance: 33.3
click at [842, 330] on div "28 5" at bounding box center [859, 321] width 57 height 16
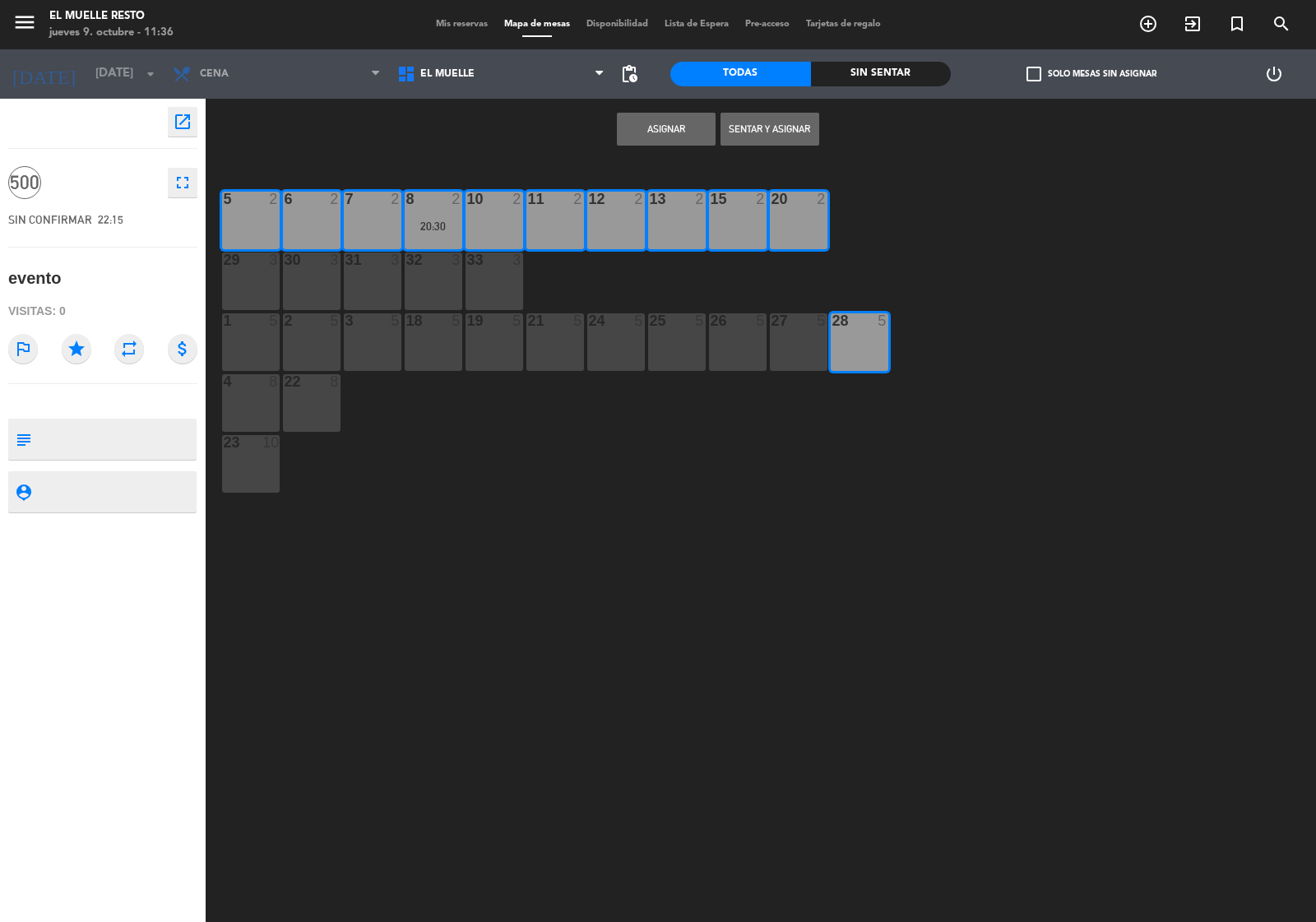
click at [804, 348] on div "27 5" at bounding box center [799, 342] width 57 height 57
click at [743, 351] on div "26 5" at bounding box center [738, 342] width 57 height 57
click at [674, 351] on div "25 5" at bounding box center [677, 342] width 57 height 57
click at [625, 352] on div "24 5" at bounding box center [616, 342] width 57 height 57
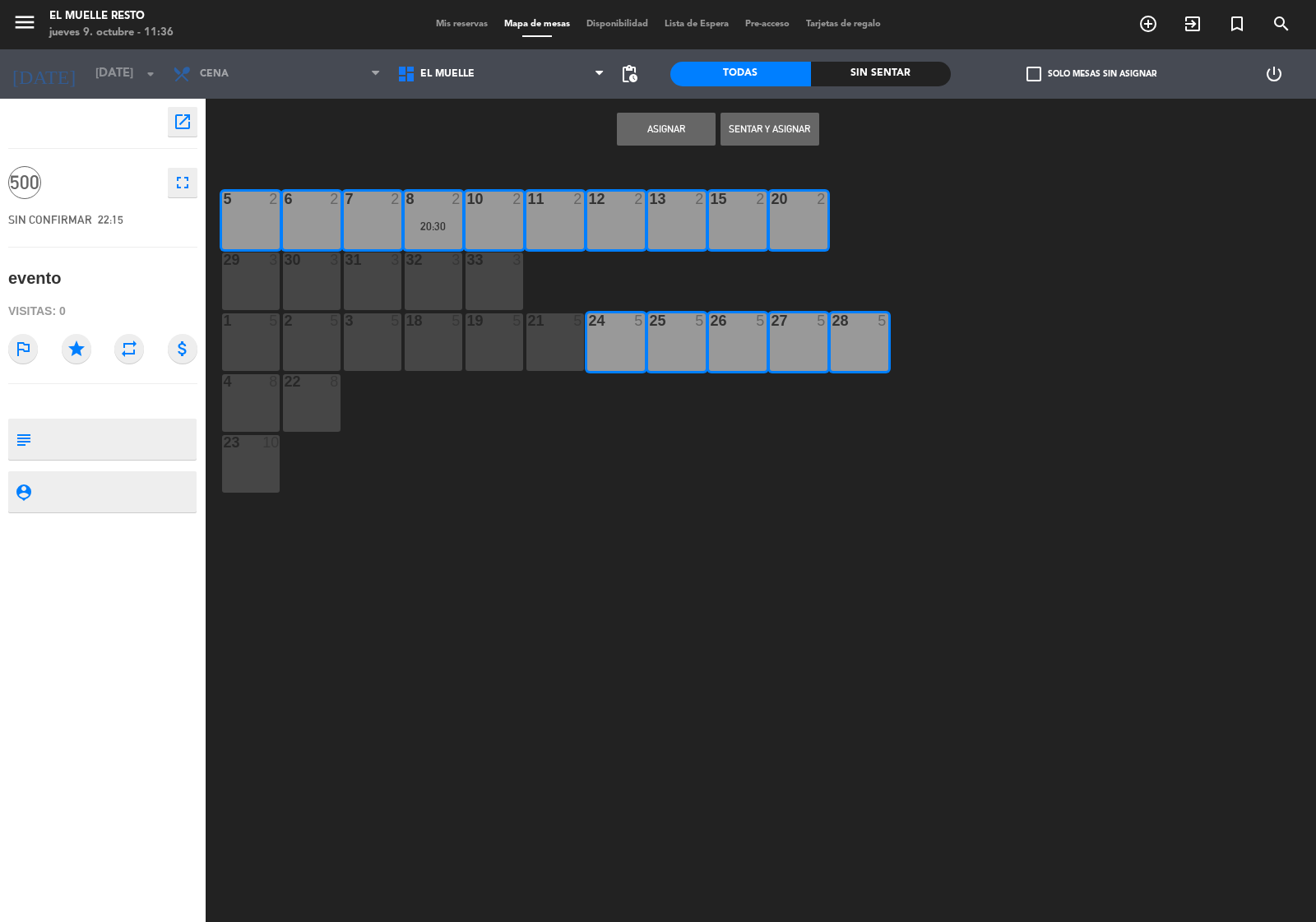
click at [558, 348] on div "21 5" at bounding box center [555, 342] width 57 height 57
click at [489, 350] on div "19 5" at bounding box center [494, 342] width 57 height 57
click at [489, 278] on div "33 3" at bounding box center [494, 281] width 57 height 57
click at [399, 282] on div "31 3" at bounding box center [372, 281] width 57 height 57
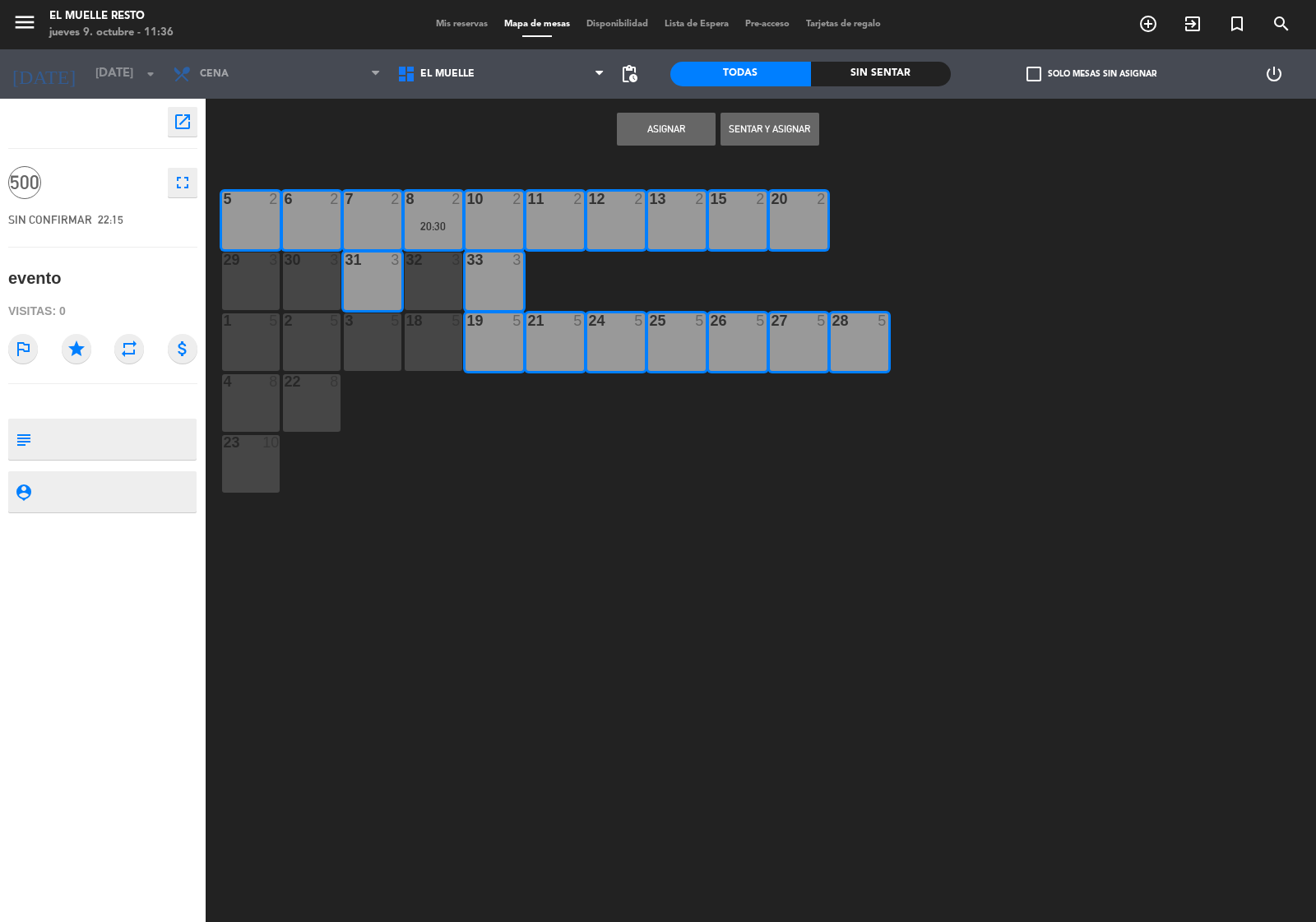
click at [421, 358] on div "18 5" at bounding box center [433, 342] width 57 height 57
drag, startPoint x: 436, startPoint y: 269, endPoint x: 415, endPoint y: 293, distance: 31.9
click at [434, 269] on div "32 3" at bounding box center [433, 281] width 57 height 57
click at [355, 334] on div "3 5" at bounding box center [372, 342] width 57 height 57
click at [328, 331] on div "2 5" at bounding box center [311, 342] width 57 height 57
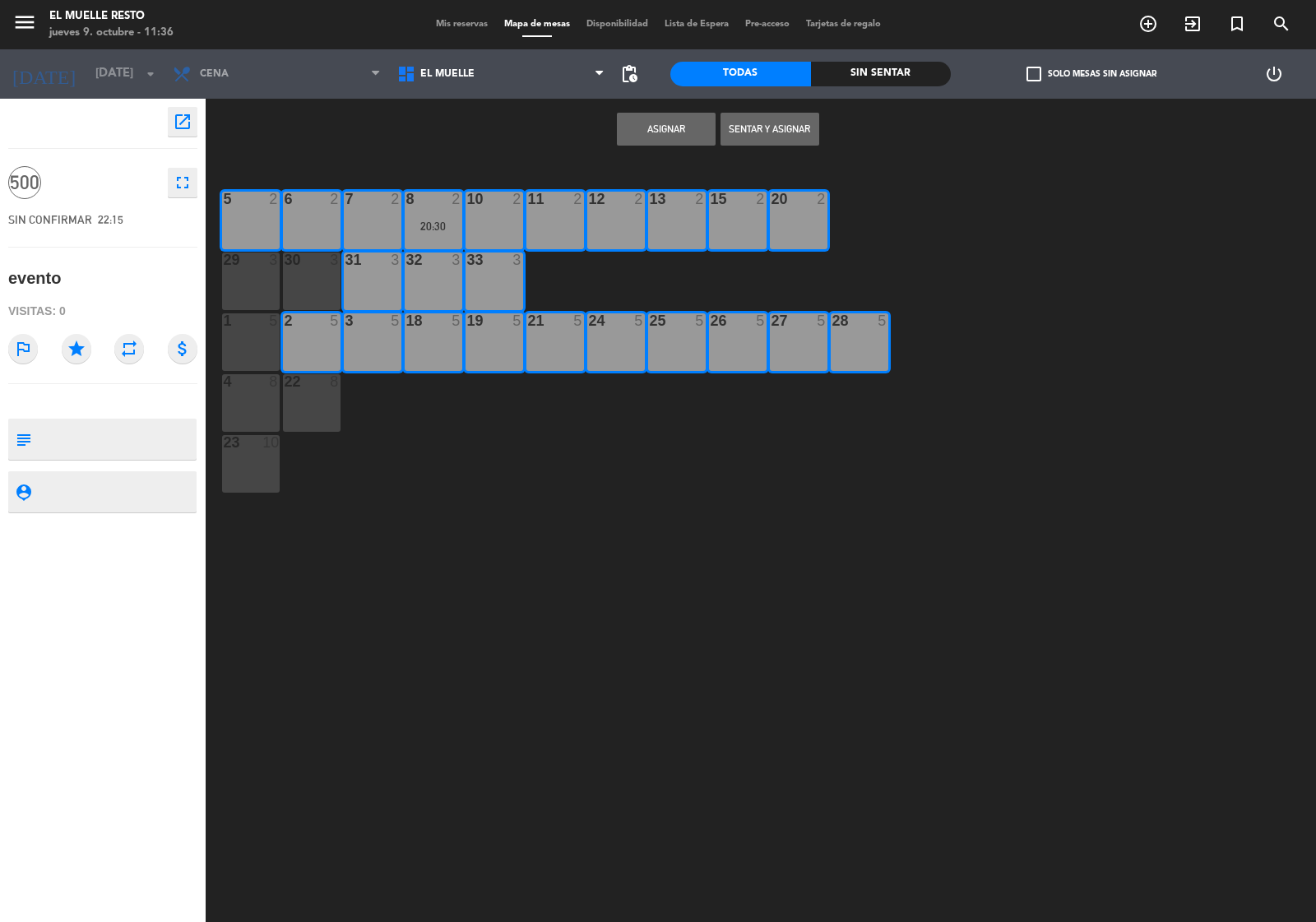
drag, startPoint x: 323, startPoint y: 270, endPoint x: 285, endPoint y: 286, distance: 41.2
click at [319, 272] on div "30 3" at bounding box center [311, 281] width 57 height 57
drag, startPoint x: 253, startPoint y: 282, endPoint x: 250, endPoint y: 328, distance: 46.1
click at [253, 284] on div "29 3" at bounding box center [250, 281] width 57 height 57
click at [248, 342] on div "1 5" at bounding box center [250, 342] width 57 height 57
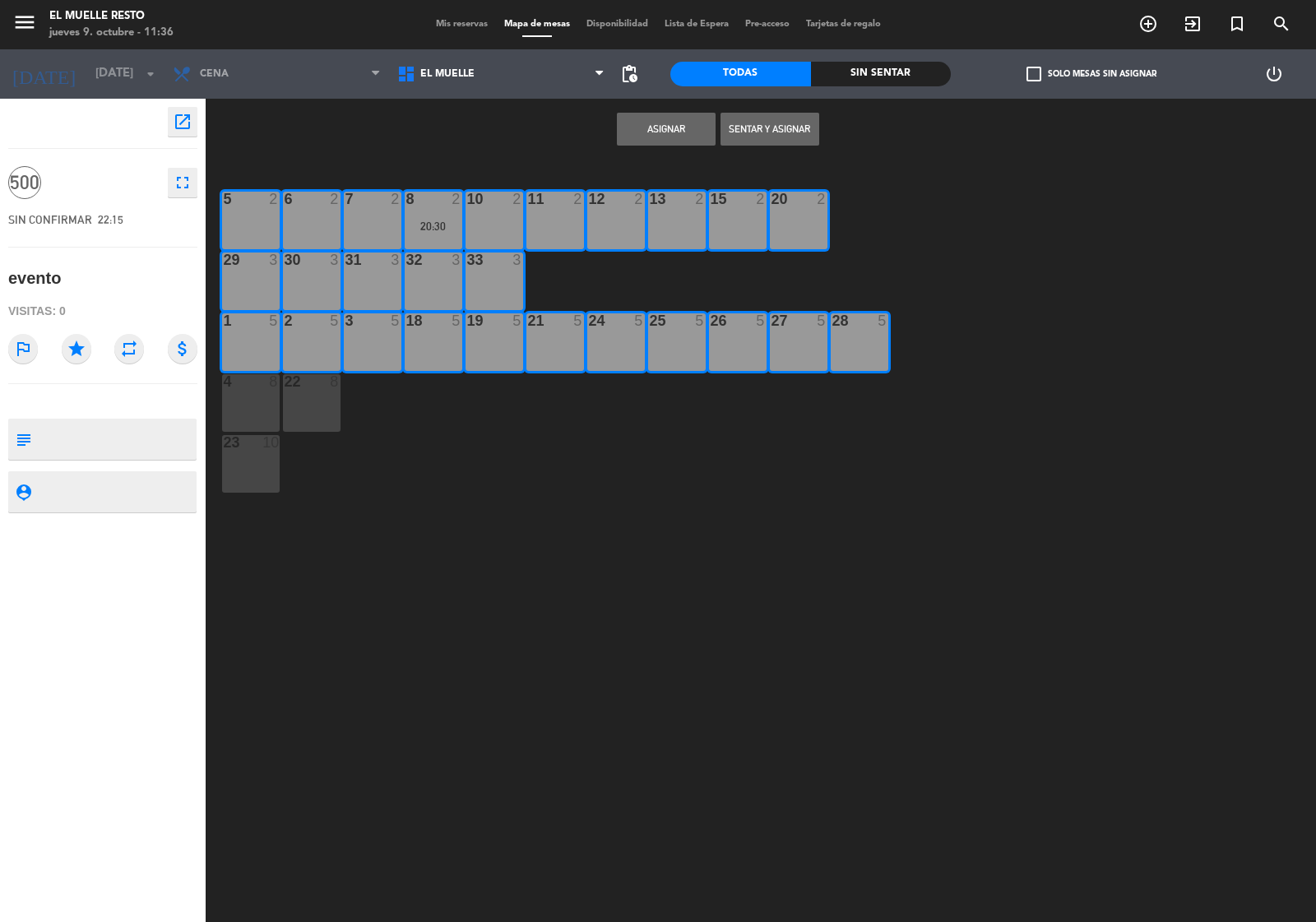
click at [239, 387] on div at bounding box center [250, 382] width 28 height 15
drag, startPoint x: 296, startPoint y: 403, endPoint x: 265, endPoint y: 436, distance: 45.3
click at [296, 405] on div "22 8" at bounding box center [311, 403] width 57 height 57
click at [261, 446] on div at bounding box center [250, 443] width 28 height 15
click at [663, 120] on button "Asignar" at bounding box center [667, 129] width 99 height 33
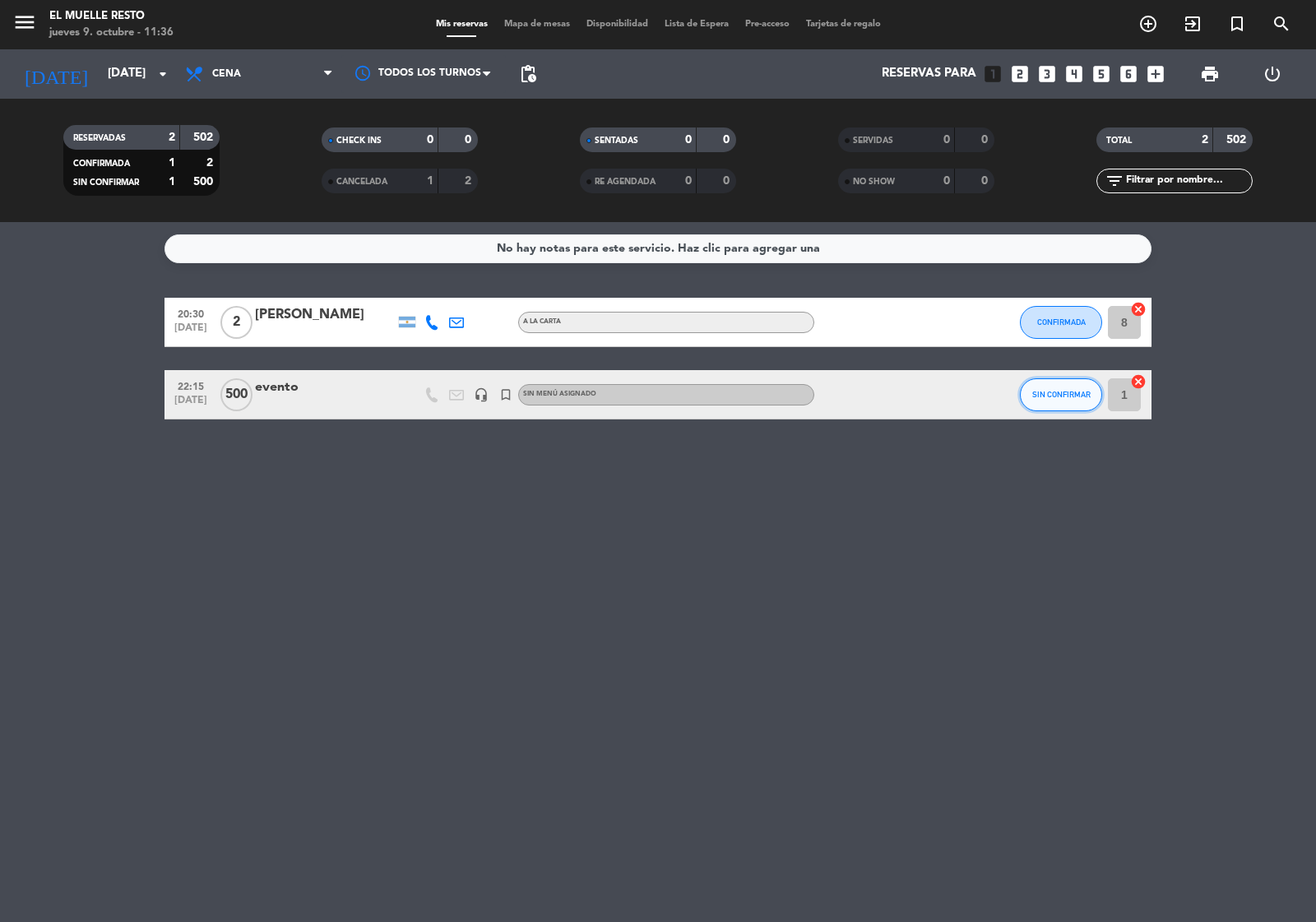
click at [1069, 393] on span "SIN CONFIRMAR" at bounding box center [1061, 394] width 58 height 10
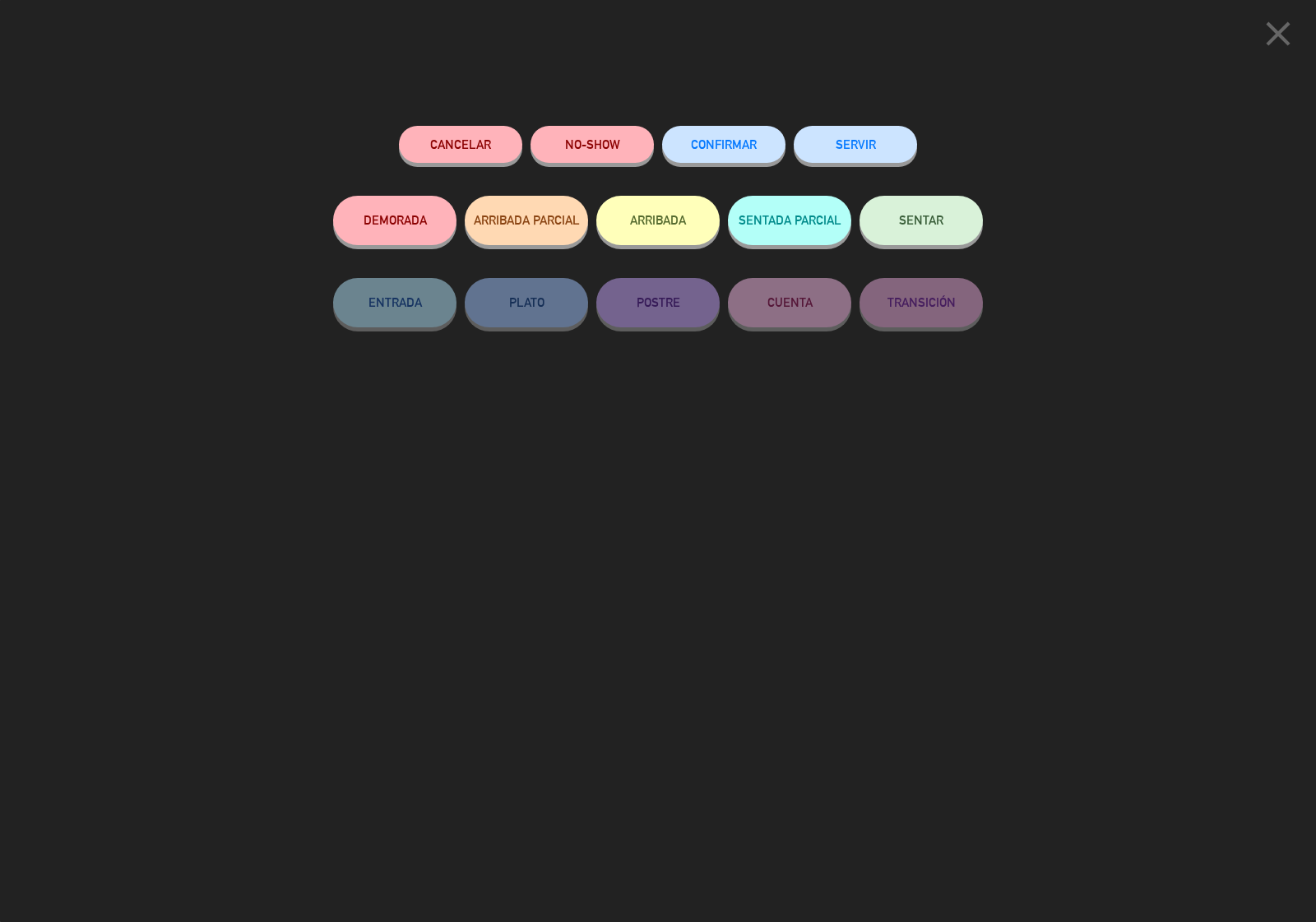
click at [701, 144] on span "CONFIRMAR" at bounding box center [724, 144] width 66 height 14
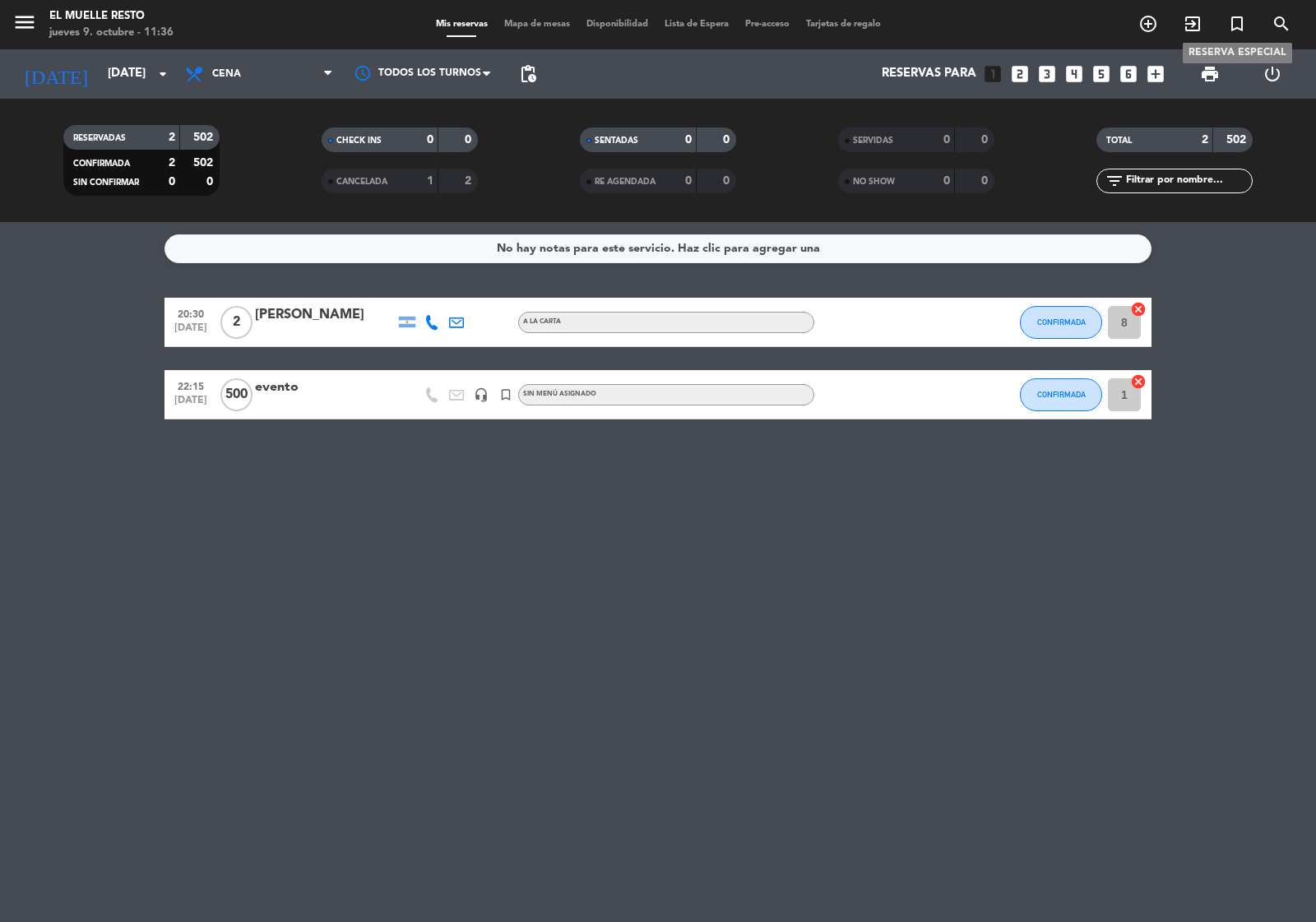
click at [1232, 14] on icon "turned_in_not" at bounding box center [1237, 24] width 20 height 20
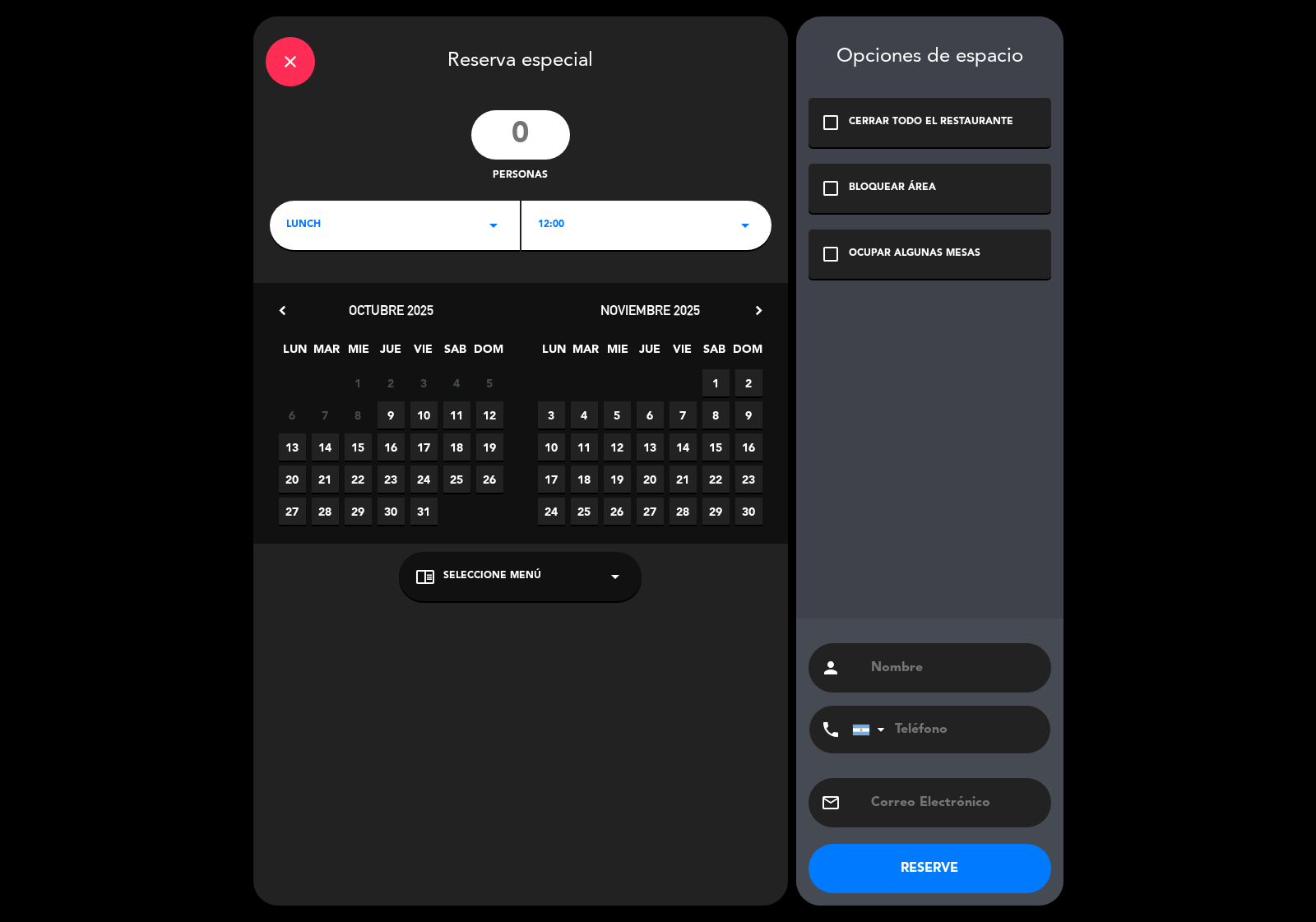
click at [548, 132] on input "number" at bounding box center [521, 135] width 99 height 50
type input "500"
click at [487, 230] on icon "arrow_drop_down" at bounding box center [493, 225] width 20 height 20
click at [307, 293] on div "Cena" at bounding box center [395, 294] width 217 height 16
click at [750, 224] on icon "arrow_drop_down" at bounding box center [745, 225] width 20 height 20
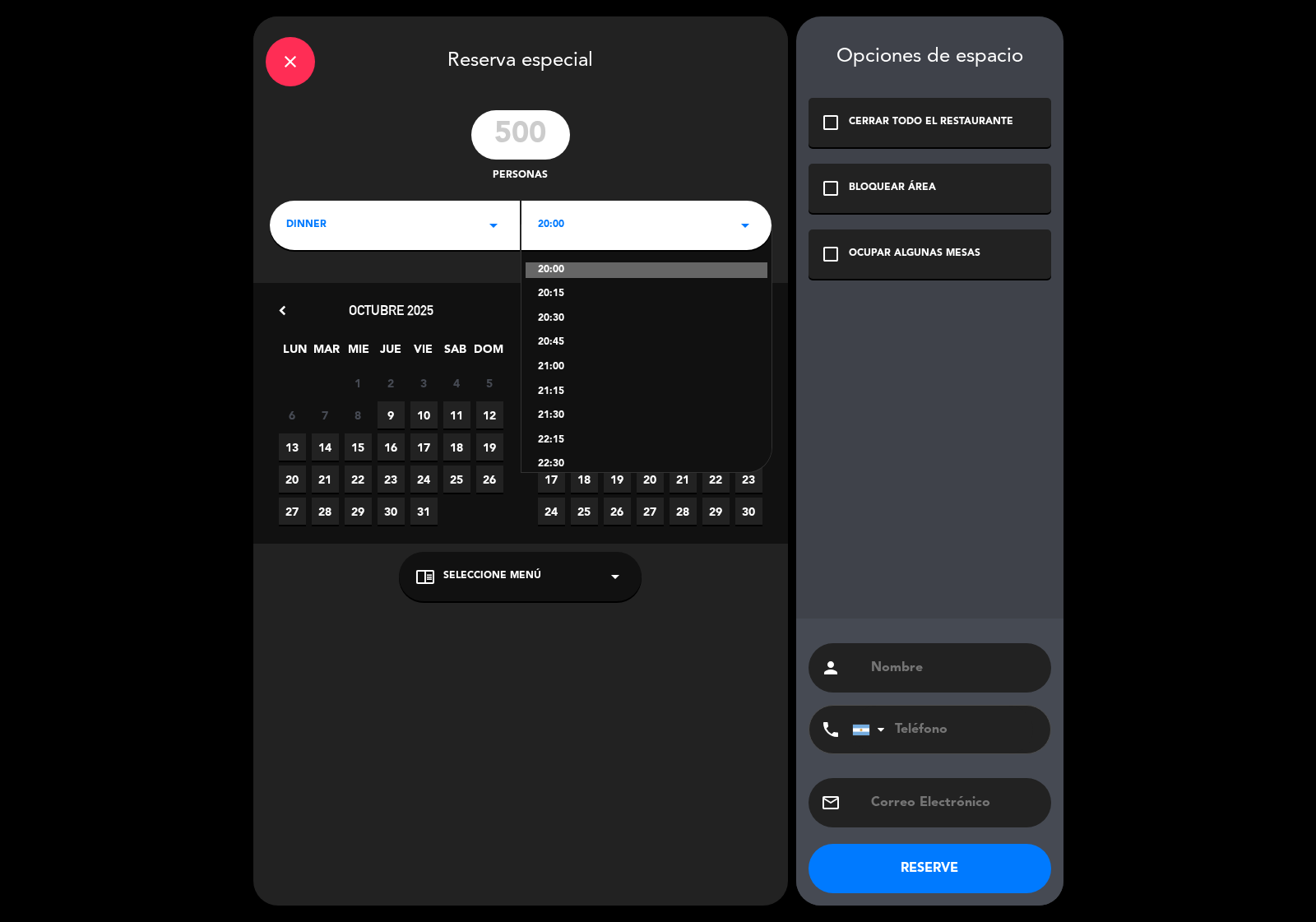
click at [560, 442] on div "22:15" at bounding box center [647, 440] width 217 height 16
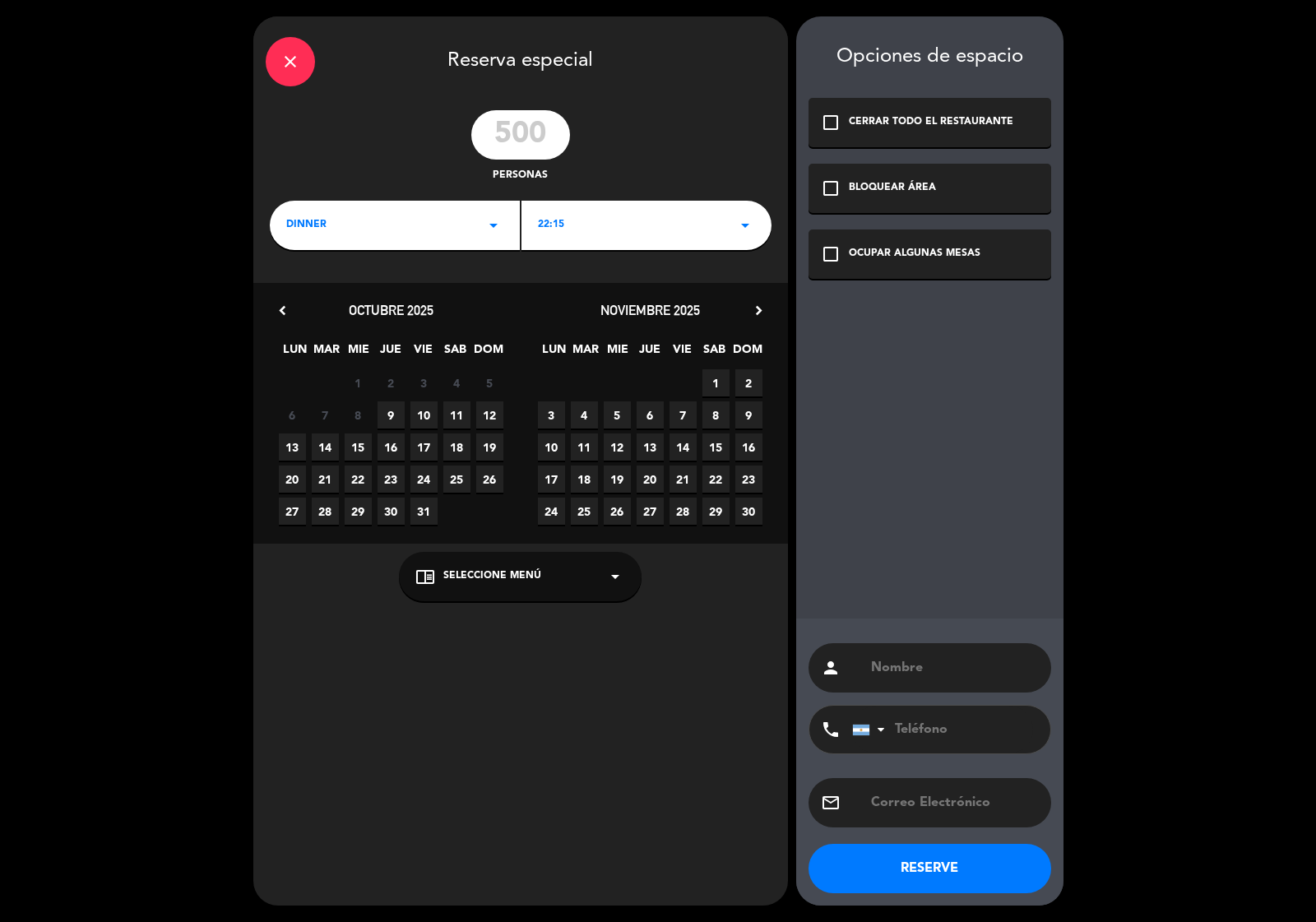
click at [453, 409] on span "11" at bounding box center [457, 415] width 28 height 28
click at [825, 252] on icon "check_box_outline_blank" at bounding box center [830, 254] width 20 height 20
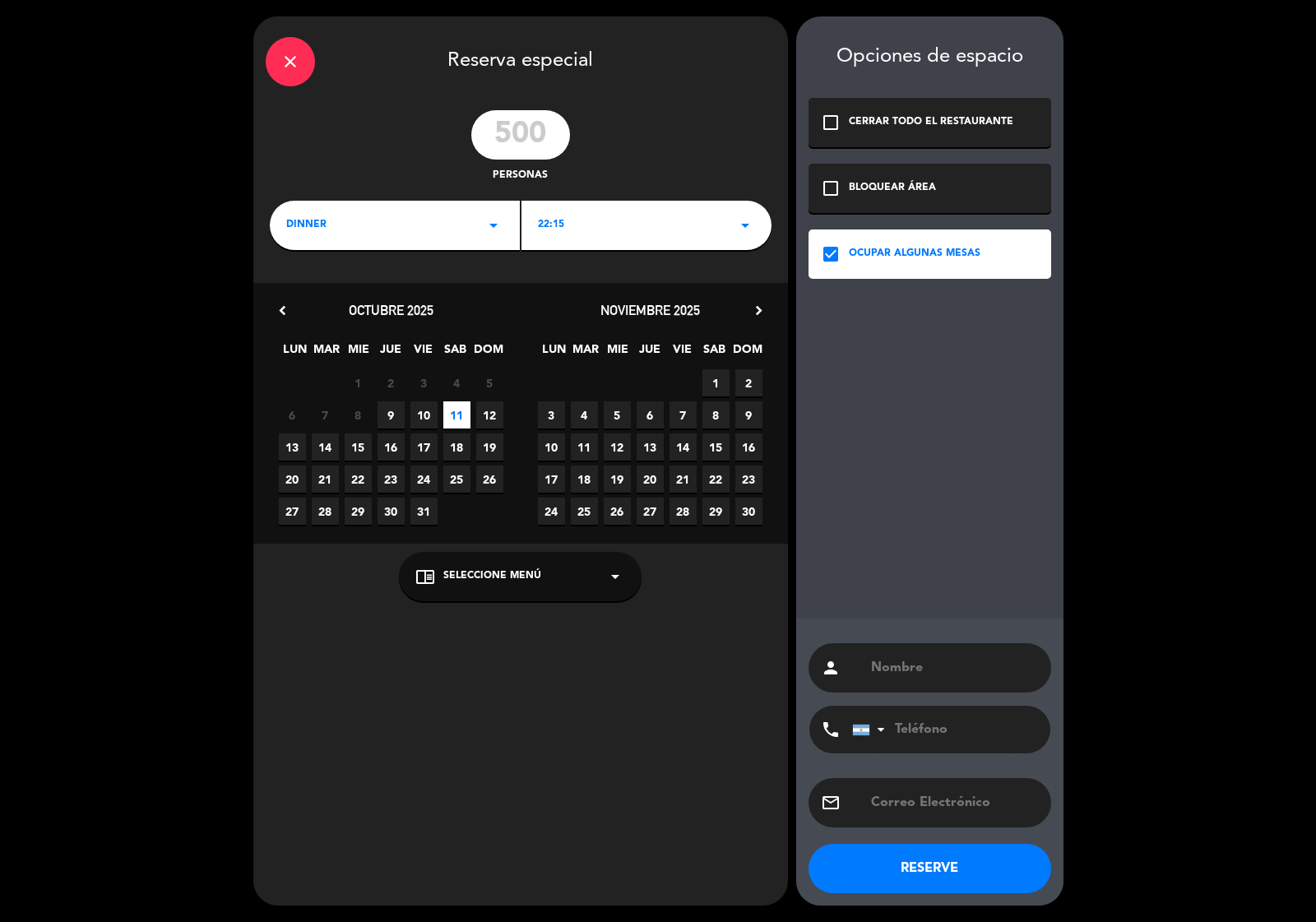
click at [889, 668] on input "text" at bounding box center [954, 668] width 169 height 23
type input "evento"
click at [935, 852] on button "RESERVE" at bounding box center [929, 869] width 243 height 50
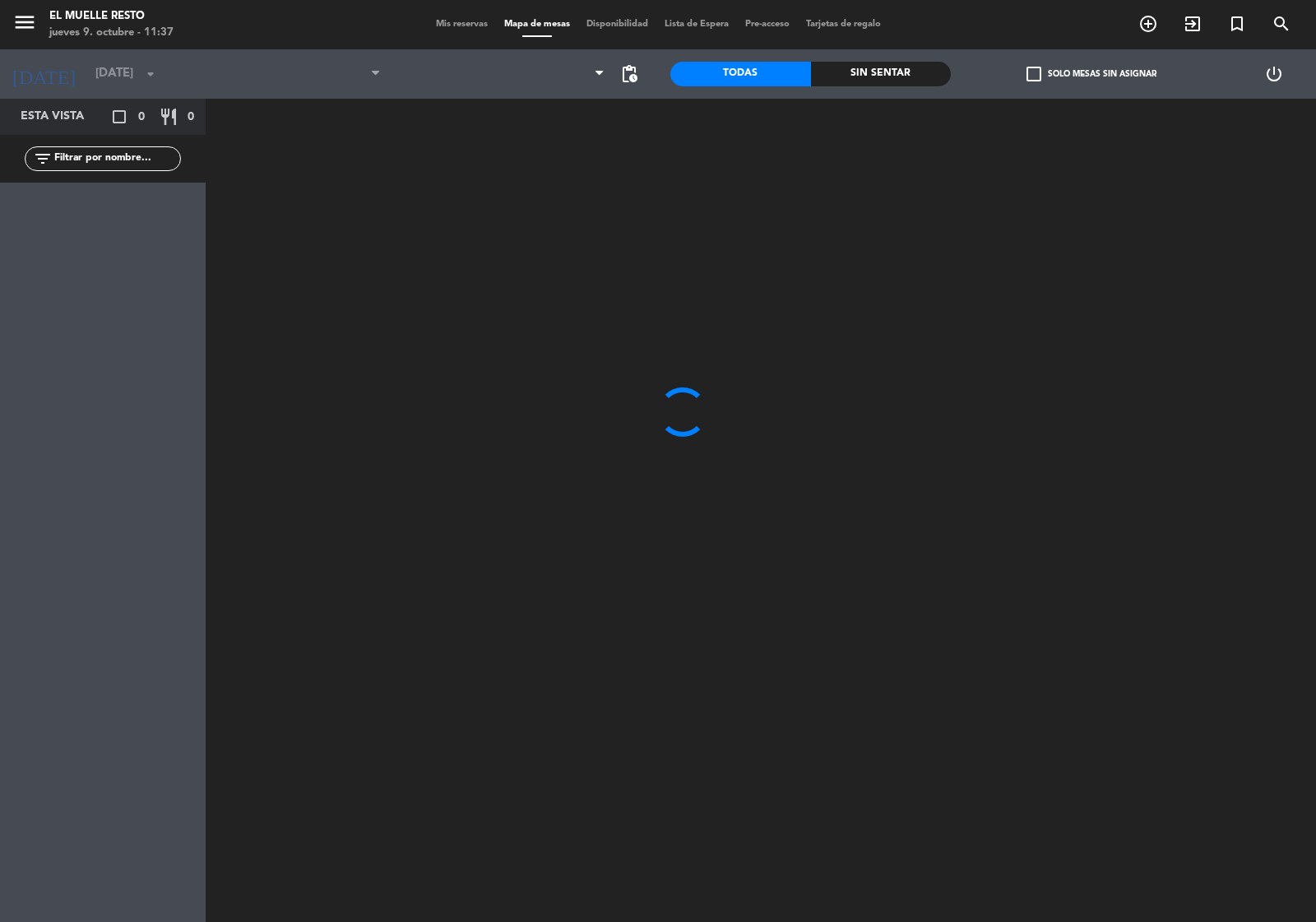
type input "[DATE]"
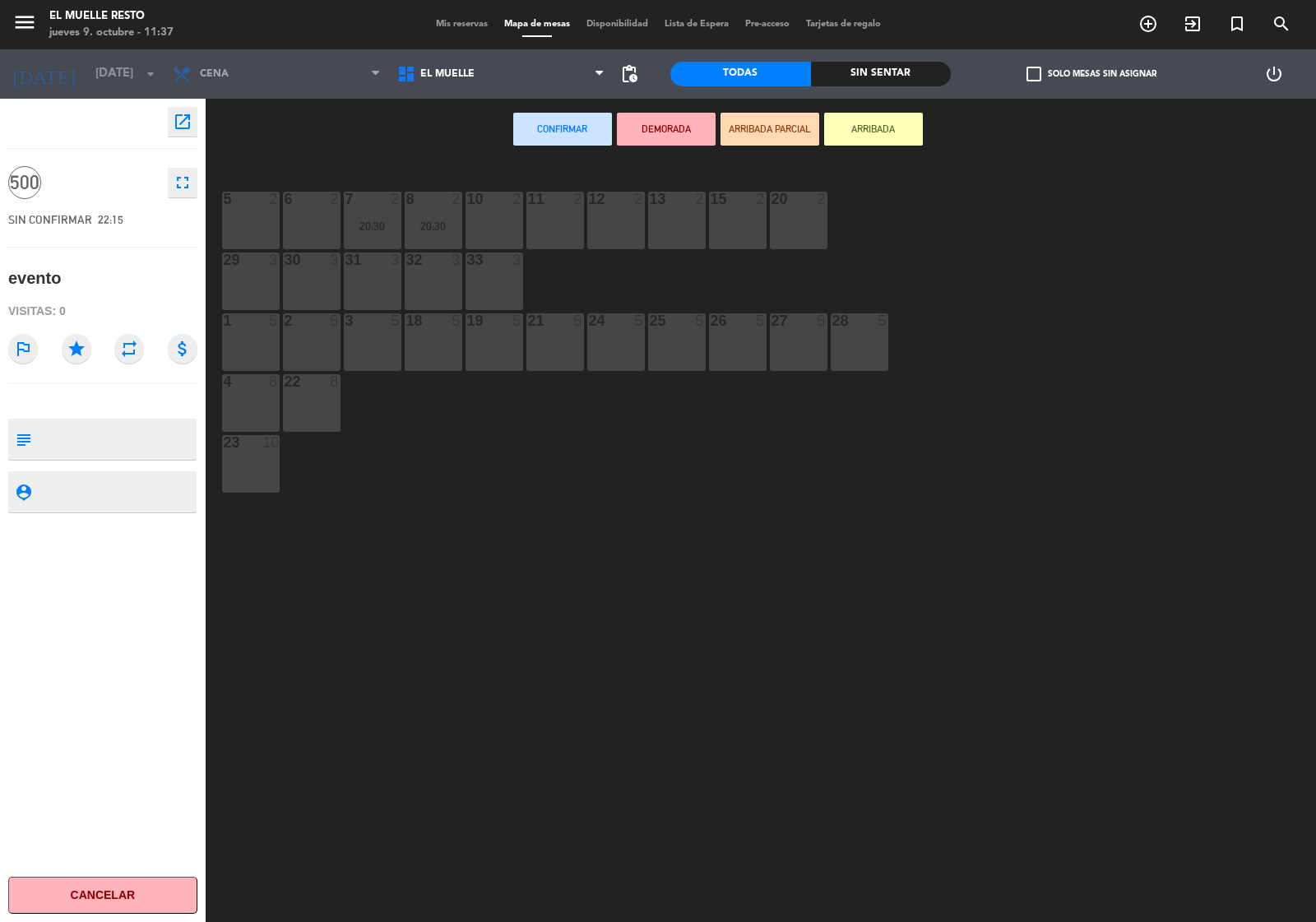
click at [243, 227] on div "5 2" at bounding box center [250, 220] width 57 height 57
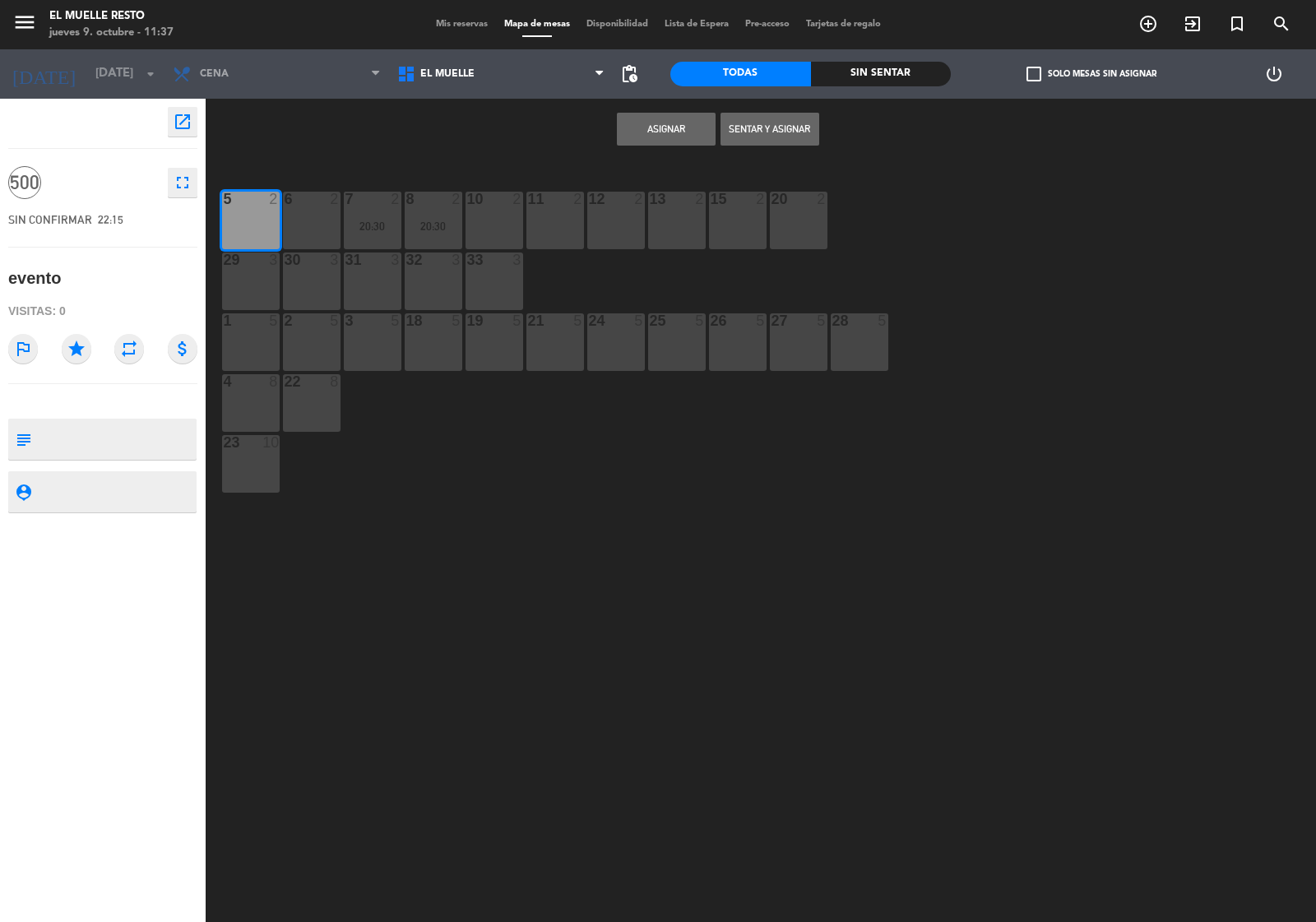
click at [283, 227] on div "6 2" at bounding box center [311, 220] width 57 height 57
click at [371, 221] on div "20:30" at bounding box center [372, 227] width 57 height 11
drag, startPoint x: 420, startPoint y: 214, endPoint x: 470, endPoint y: 214, distance: 50.0
click at [421, 214] on div "8 2 20:30" at bounding box center [433, 220] width 57 height 57
drag, startPoint x: 474, startPoint y: 214, endPoint x: 486, endPoint y: 214, distance: 12.0
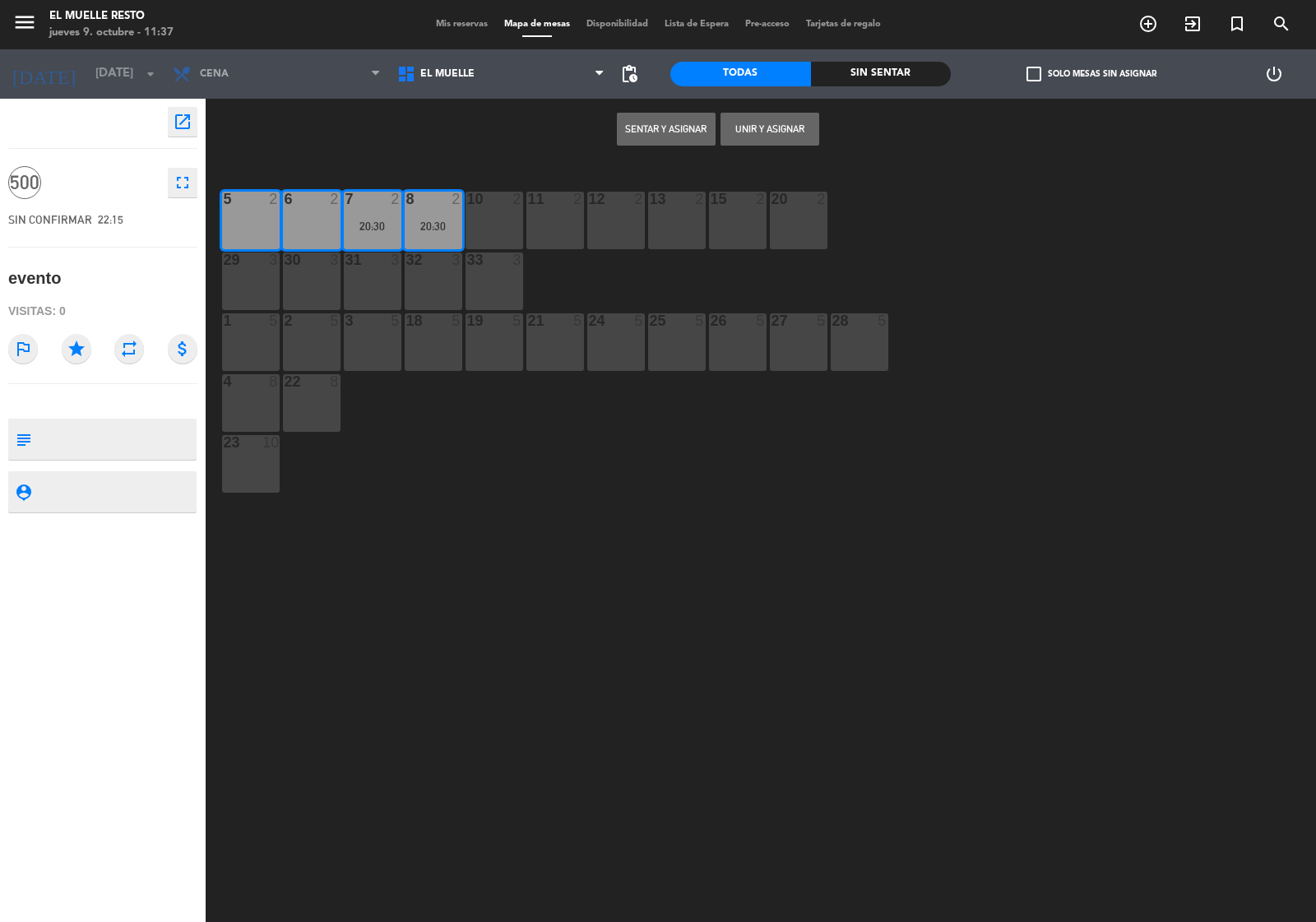
click at [477, 214] on div "10 2" at bounding box center [494, 220] width 57 height 57
drag, startPoint x: 541, startPoint y: 209, endPoint x: 568, endPoint y: 209, distance: 27.0
click at [545, 209] on div "11 2" at bounding box center [555, 220] width 57 height 57
drag, startPoint x: 589, startPoint y: 209, endPoint x: 609, endPoint y: 211, distance: 20.1
click at [601, 210] on div "12 2" at bounding box center [616, 220] width 57 height 57
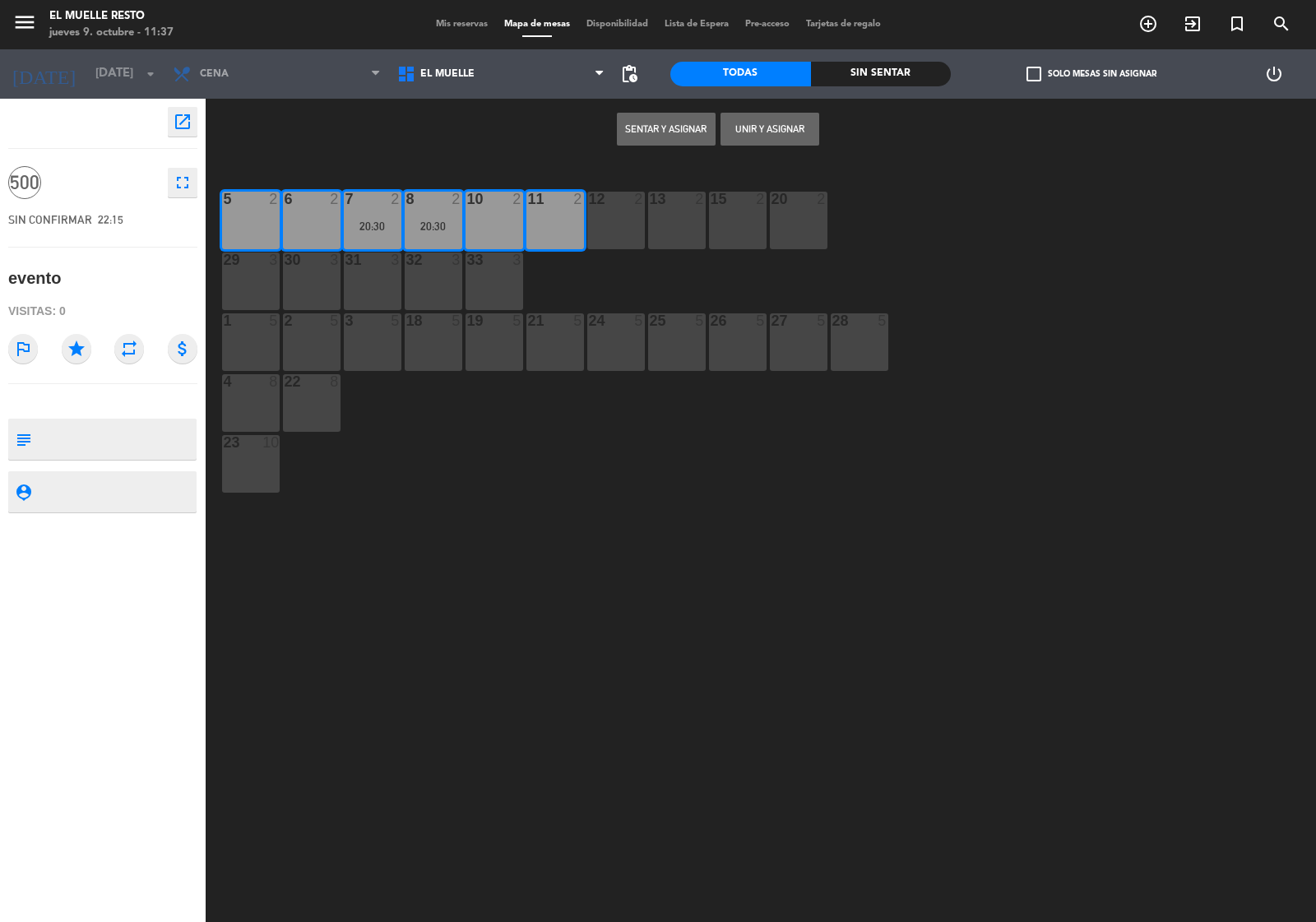
click at [691, 223] on div "13 2" at bounding box center [677, 220] width 57 height 57
click at [605, 207] on div "12 2" at bounding box center [616, 199] width 57 height 16
drag, startPoint x: 725, startPoint y: 234, endPoint x: 775, endPoint y: 232, distance: 50.0
click at [729, 234] on div "15 2" at bounding box center [738, 220] width 57 height 57
click at [788, 225] on div "20 2" at bounding box center [799, 220] width 57 height 57
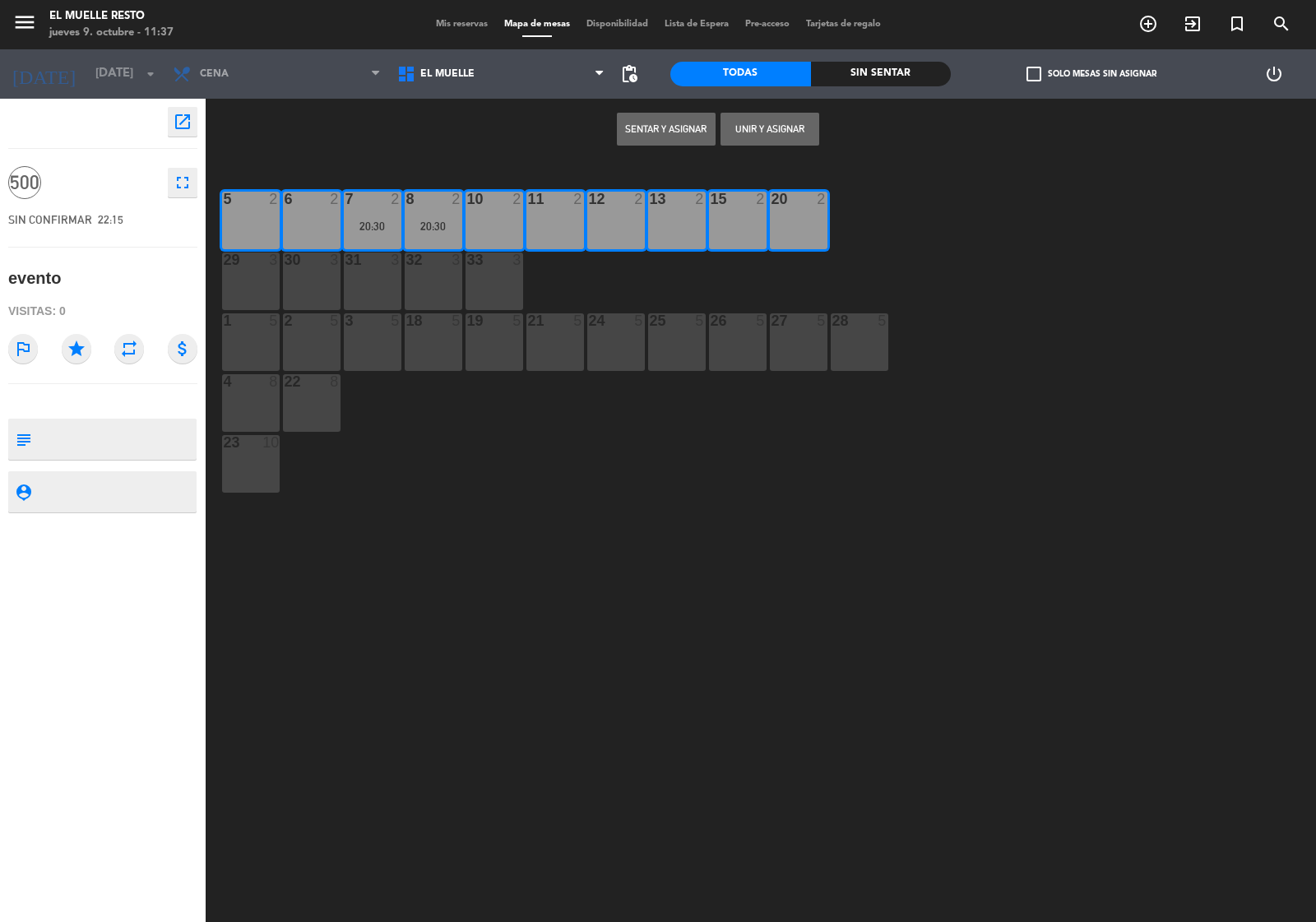
drag, startPoint x: 864, startPoint y: 337, endPoint x: 848, endPoint y: 344, distance: 17.5
click at [861, 339] on div "28 5" at bounding box center [859, 342] width 57 height 57
drag, startPoint x: 788, startPoint y: 346, endPoint x: 749, endPoint y: 351, distance: 39.3
click at [788, 346] on div "27 5" at bounding box center [799, 342] width 57 height 57
click at [743, 351] on div "26 5" at bounding box center [738, 342] width 57 height 57
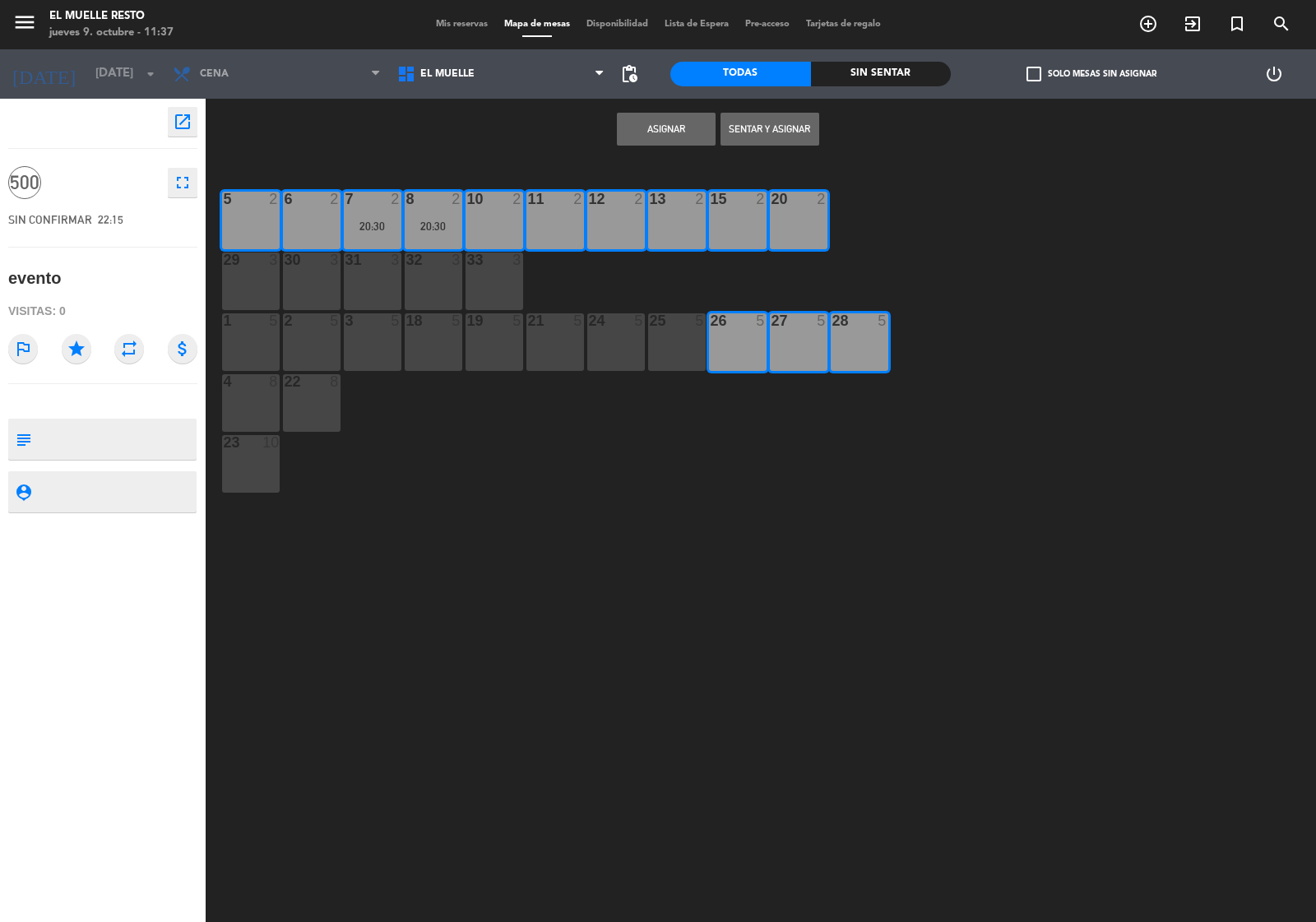
drag, startPoint x: 677, startPoint y: 351, endPoint x: 639, endPoint y: 352, distance: 38.0
click at [674, 351] on div "25 5" at bounding box center [677, 342] width 57 height 57
drag, startPoint x: 618, startPoint y: 352, endPoint x: 587, endPoint y: 353, distance: 31.0
click at [617, 352] on div "24 5" at bounding box center [616, 342] width 57 height 57
drag, startPoint x: 558, startPoint y: 353, endPoint x: 496, endPoint y: 348, distance: 62.2
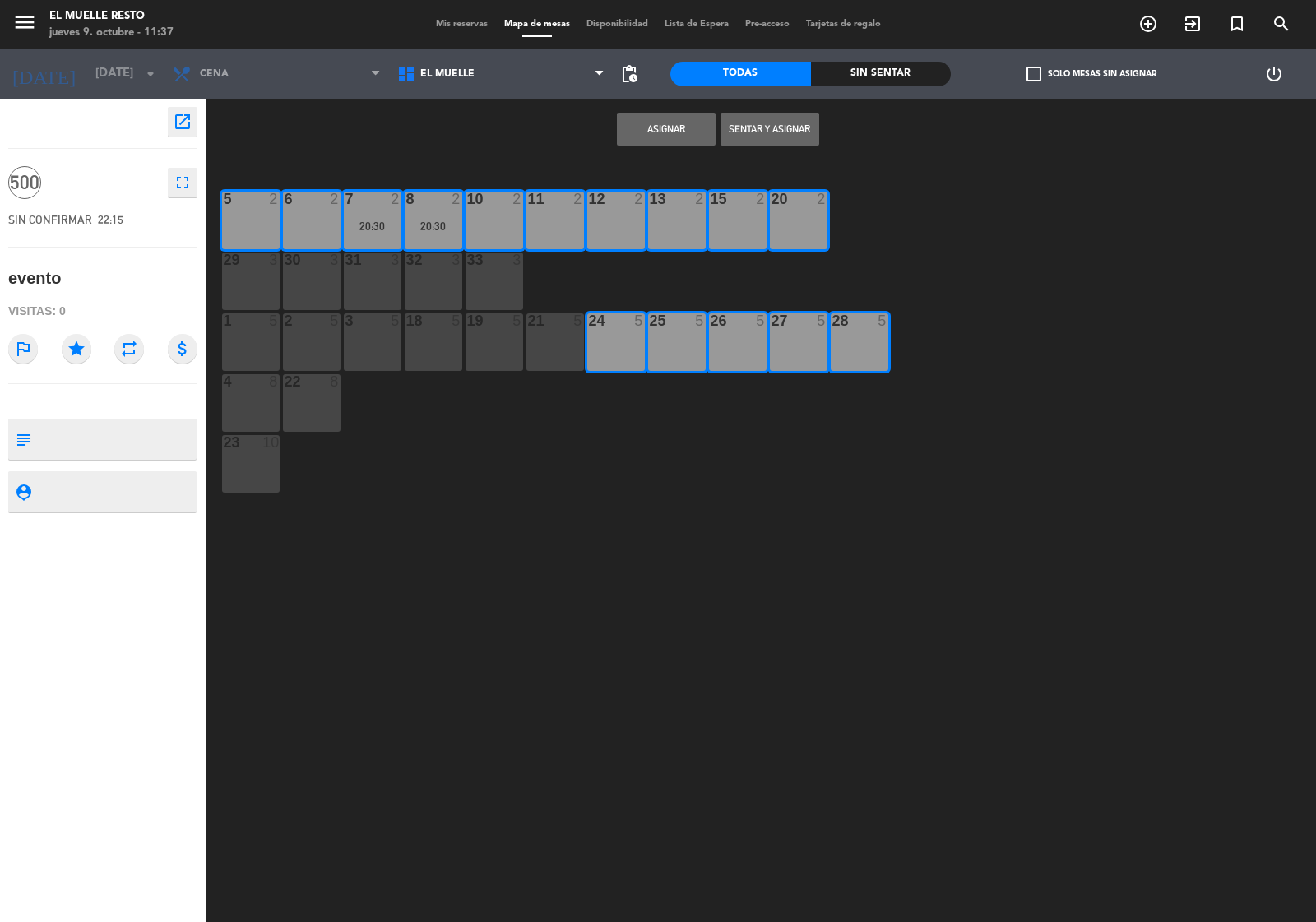
click at [557, 353] on div "21 5" at bounding box center [555, 342] width 57 height 57
click at [487, 350] on div "19 5" at bounding box center [494, 342] width 57 height 57
click at [481, 288] on div "33 3" at bounding box center [494, 281] width 57 height 57
click at [428, 288] on div "32 3" at bounding box center [433, 281] width 57 height 57
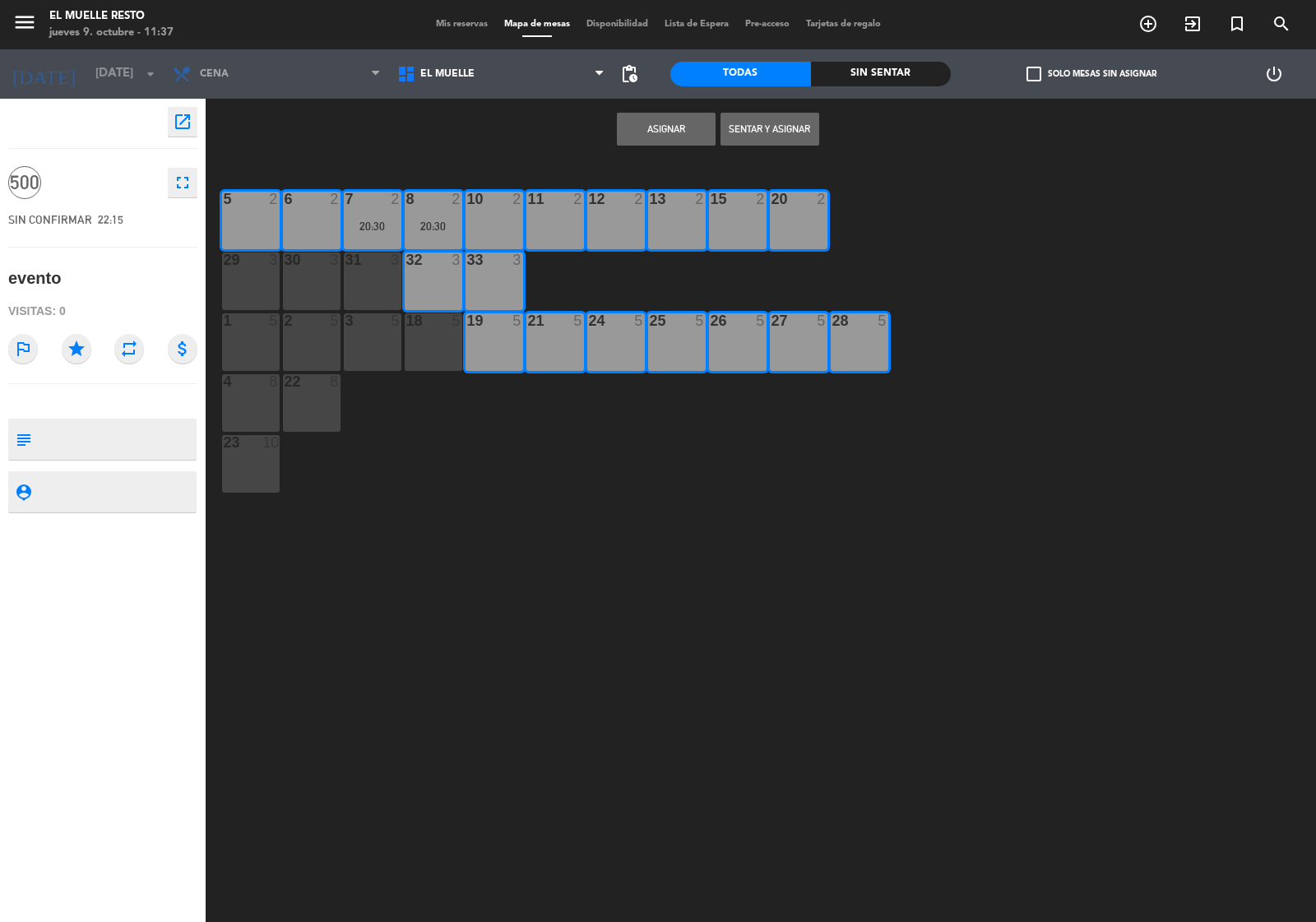
click at [449, 368] on div "18 5" at bounding box center [433, 342] width 57 height 57
drag, startPoint x: 375, startPoint y: 356, endPoint x: 377, endPoint y: 348, distance: 8.2
click at [375, 355] on div "3 5" at bounding box center [372, 342] width 57 height 57
drag, startPoint x: 314, startPoint y: 280, endPoint x: 335, endPoint y: 278, distance: 21.1
click at [323, 278] on div "30 3" at bounding box center [311, 281] width 57 height 57
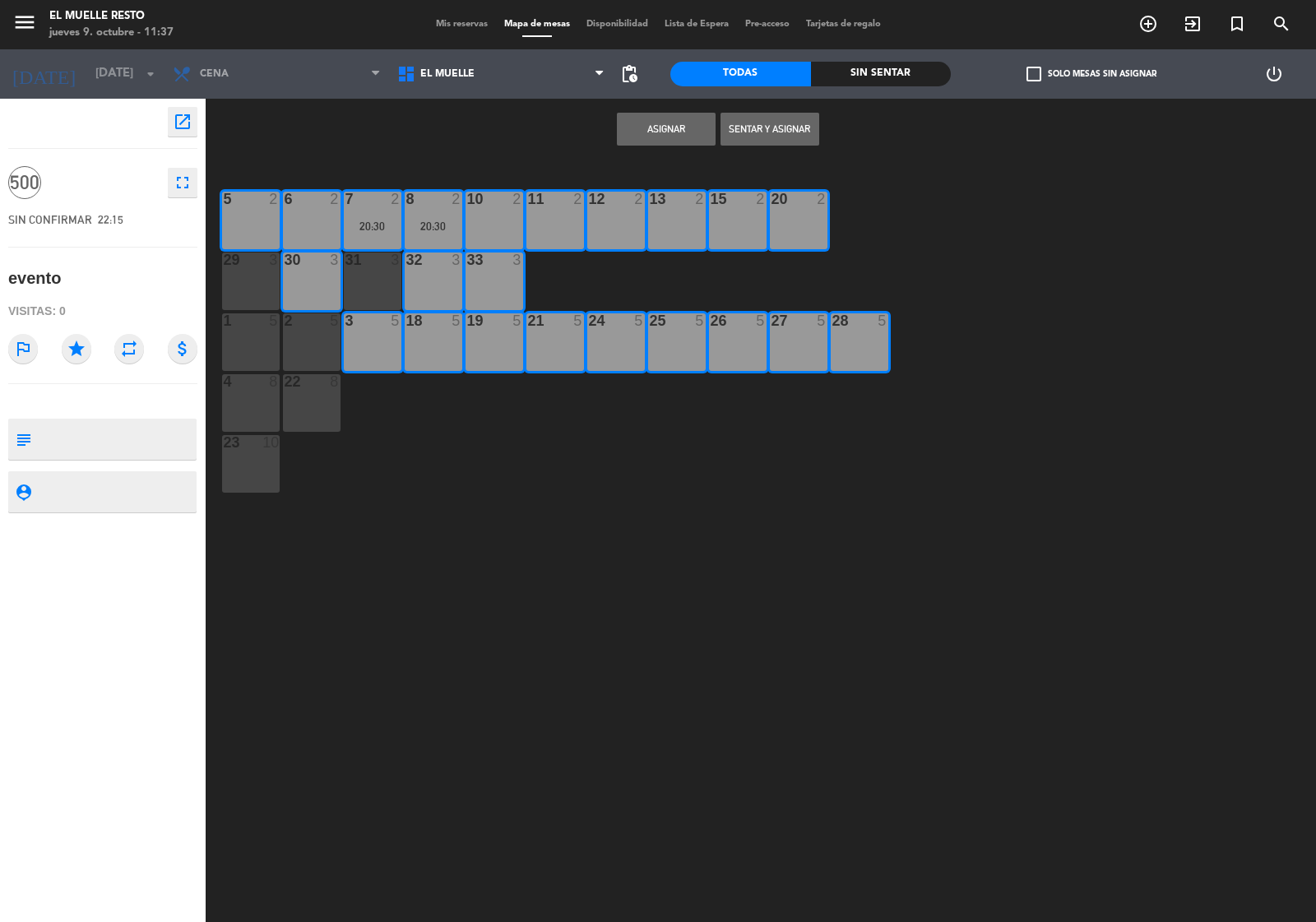
click at [367, 263] on div at bounding box center [372, 260] width 28 height 15
drag, startPoint x: 329, startPoint y: 328, endPoint x: 277, endPoint y: 334, distance: 52.3
click at [328, 330] on div "2 5" at bounding box center [311, 321] width 57 height 16
click at [232, 290] on div "29 3" at bounding box center [250, 281] width 57 height 57
drag, startPoint x: 239, startPoint y: 335, endPoint x: 251, endPoint y: 348, distance: 17.7
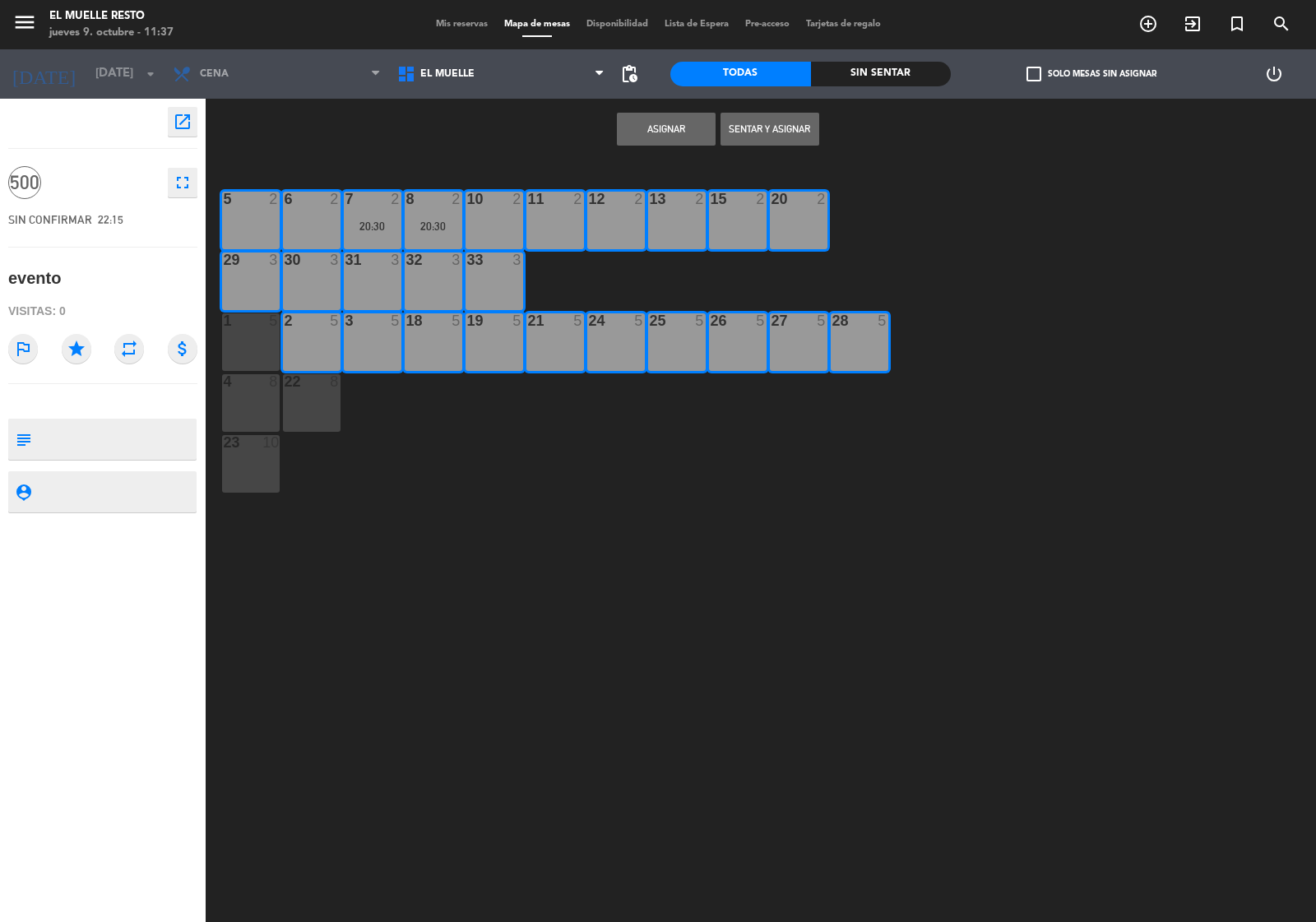
click at [243, 339] on div "1 5" at bounding box center [250, 342] width 57 height 57
drag, startPoint x: 328, startPoint y: 389, endPoint x: 264, endPoint y: 425, distance: 73.4
click at [323, 392] on div "22 8" at bounding box center [311, 403] width 57 height 57
click at [249, 415] on div "4 8" at bounding box center [250, 403] width 57 height 57
click at [245, 457] on div "23 10" at bounding box center [250, 464] width 57 height 57
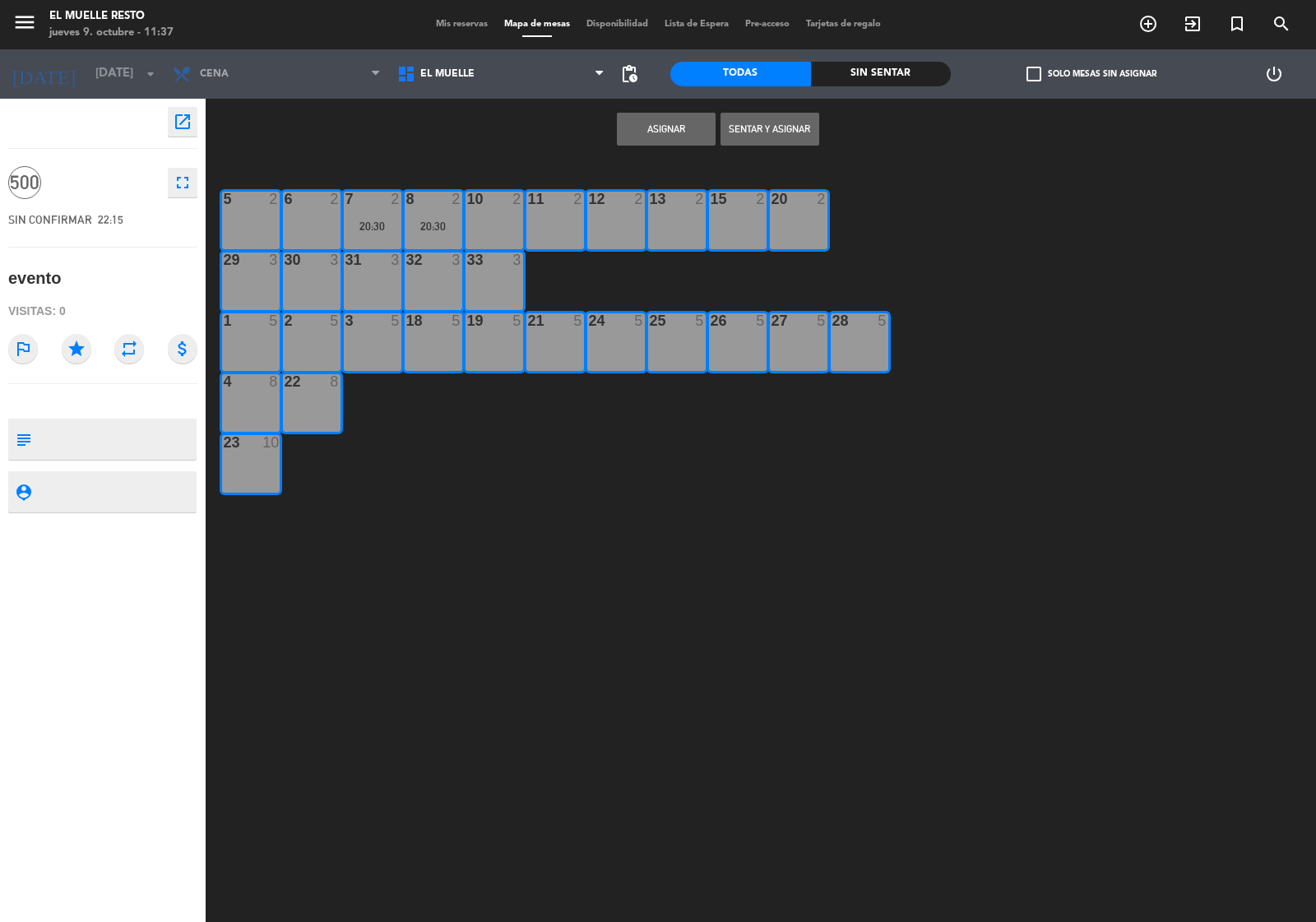
click at [659, 124] on button "Asignar" at bounding box center [667, 129] width 99 height 33
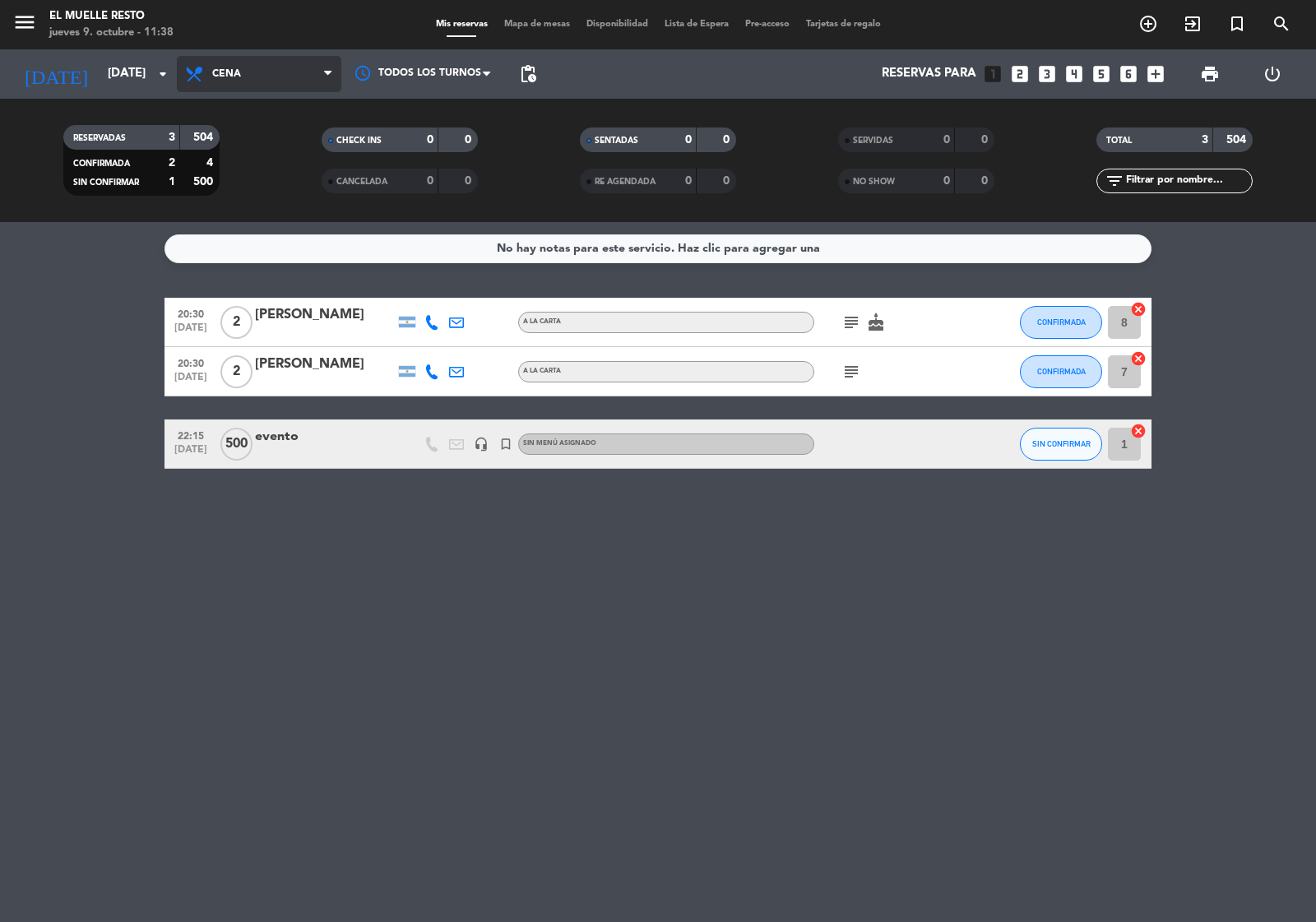
click at [300, 70] on span "Cena" at bounding box center [259, 74] width 165 height 36
click at [261, 136] on div "menu El Muelle Resto [DATE] 9. octubre - 11:38 Mis reservas Mapa de mesas Dispo…" at bounding box center [658, 110] width 1316 height 222
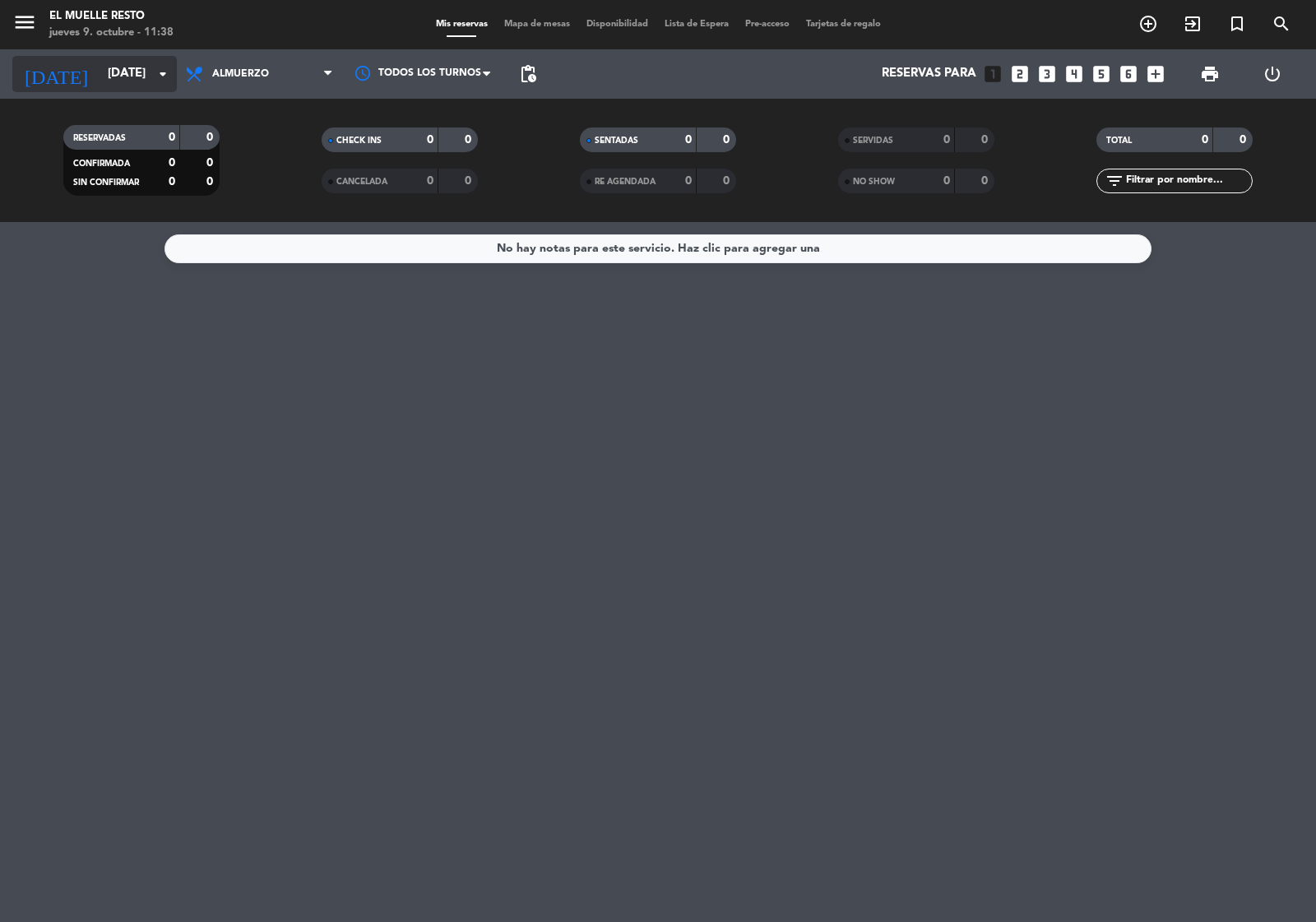
click at [100, 69] on input "[DATE]" at bounding box center [179, 73] width 159 height 31
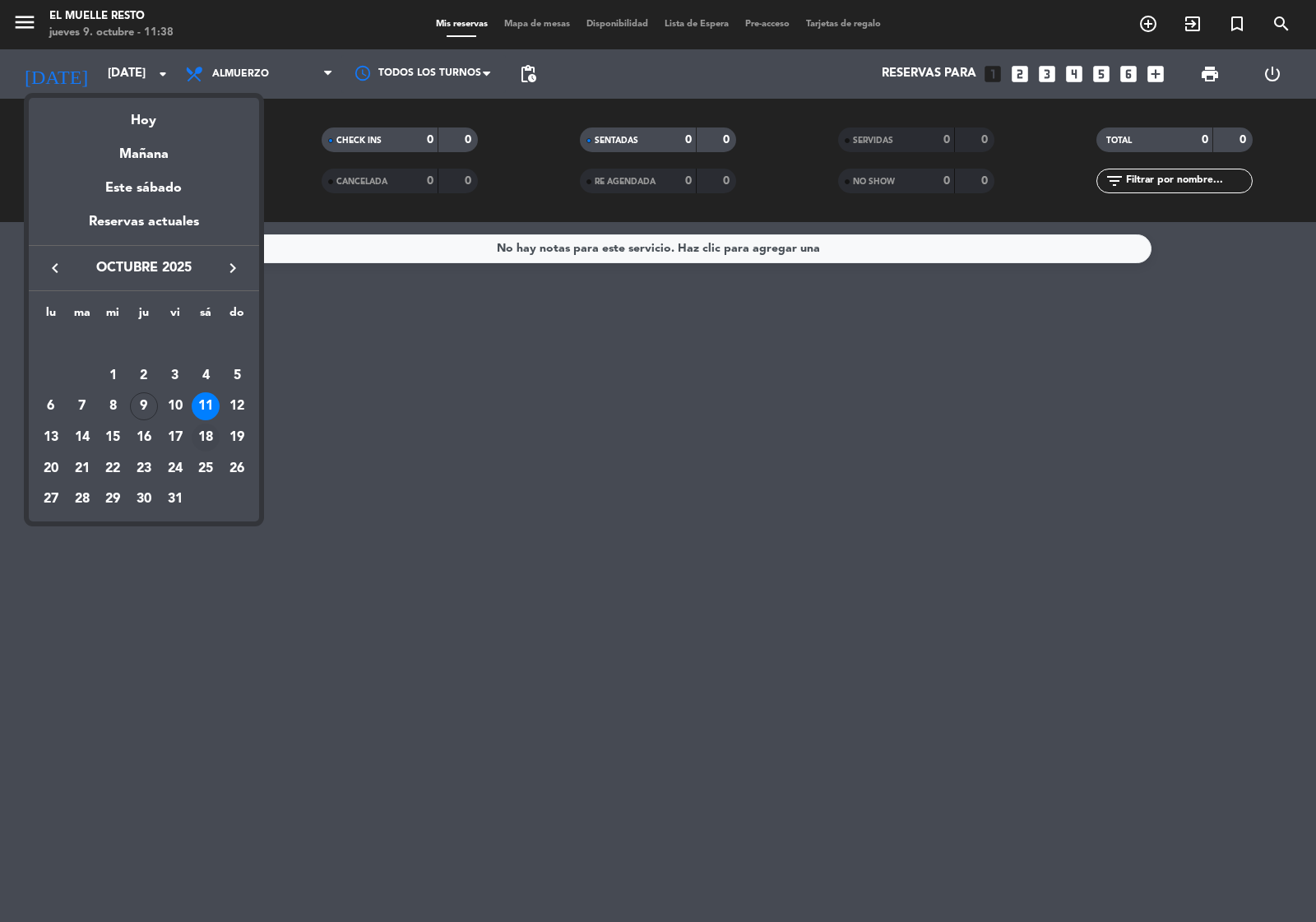
click at [207, 437] on div "18" at bounding box center [205, 437] width 28 height 28
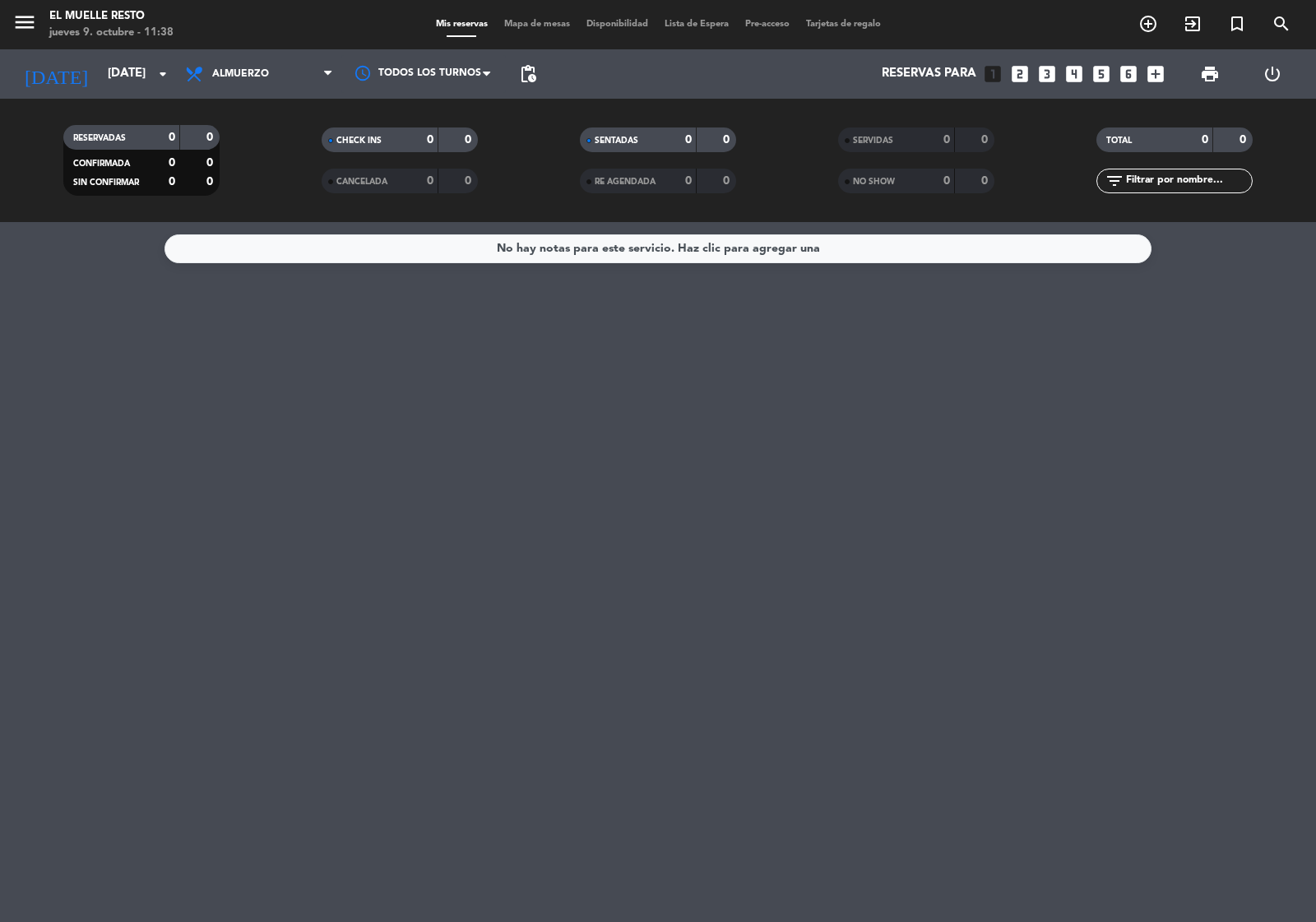
type input "[DATE]"
